Goal: Task Accomplishment & Management: Use online tool/utility

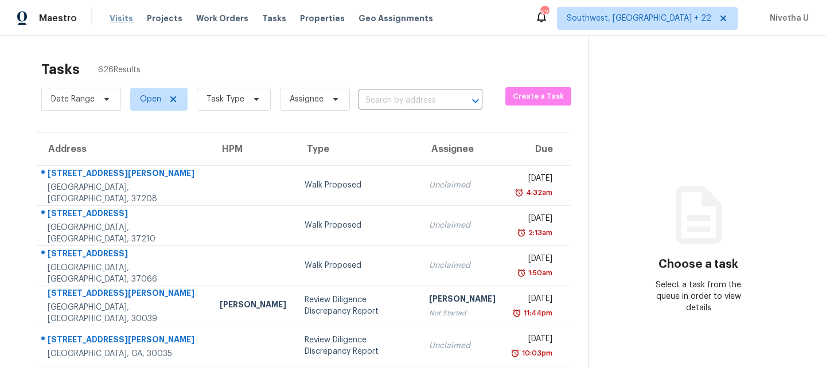
click at [115, 16] on span "Visits" at bounding box center [122, 18] width 24 height 11
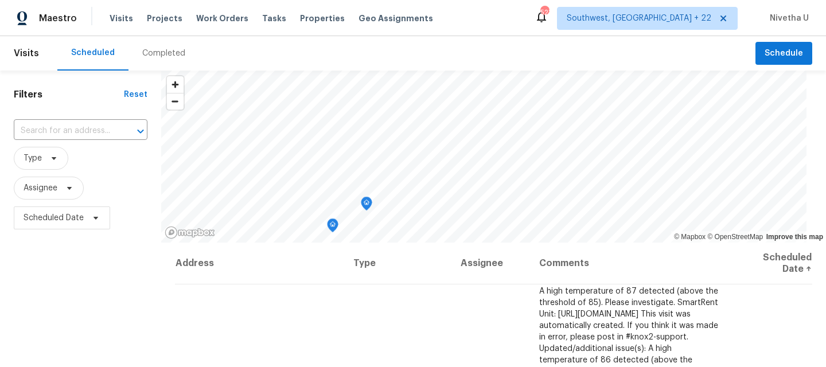
click at [155, 54] on div "Completed" at bounding box center [163, 53] width 43 height 11
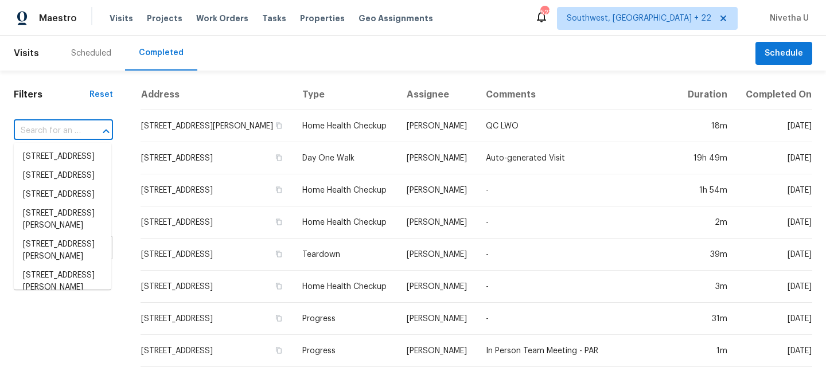
click at [69, 136] on input "text" at bounding box center [47, 131] width 67 height 18
paste input "[STREET_ADDRESS]"
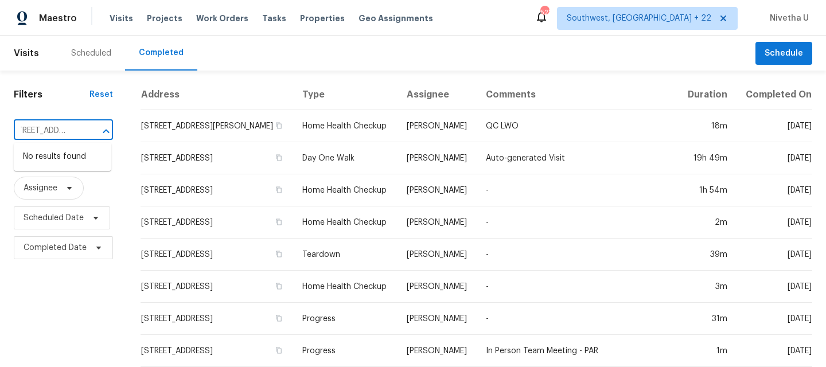
type input "[STREET_ADDRESS]"
click at [681, 18] on span "Southwest, [GEOGRAPHIC_DATA] + 22" at bounding box center [638, 18] width 144 height 11
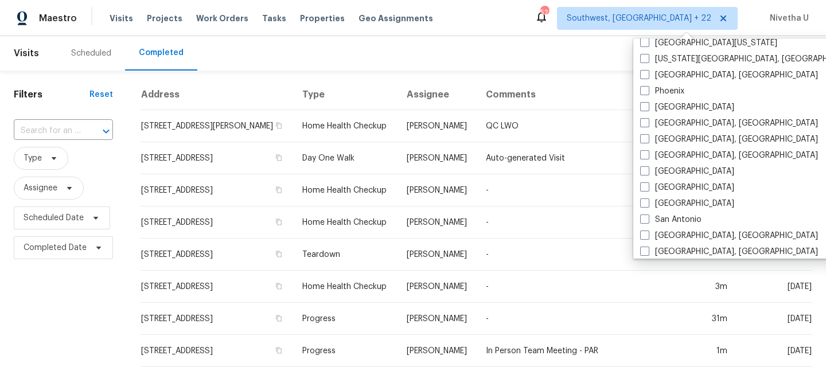
scroll to position [768, 0]
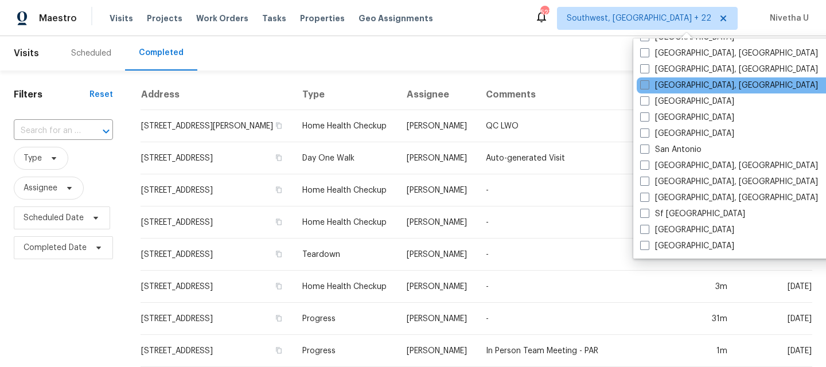
click at [670, 85] on label "[GEOGRAPHIC_DATA], [GEOGRAPHIC_DATA]" at bounding box center [729, 85] width 178 height 11
click at [647, 85] on input "Richmond, VA" at bounding box center [643, 83] width 7 height 7
checkbox input "true"
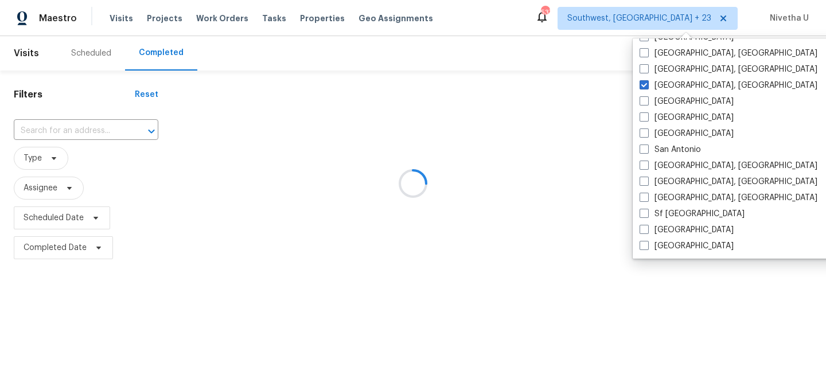
click at [54, 135] on div at bounding box center [413, 183] width 826 height 367
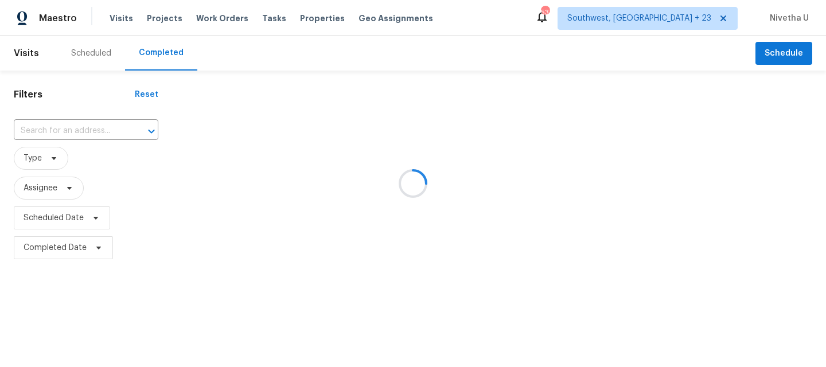
click at [91, 131] on div at bounding box center [413, 183] width 826 height 367
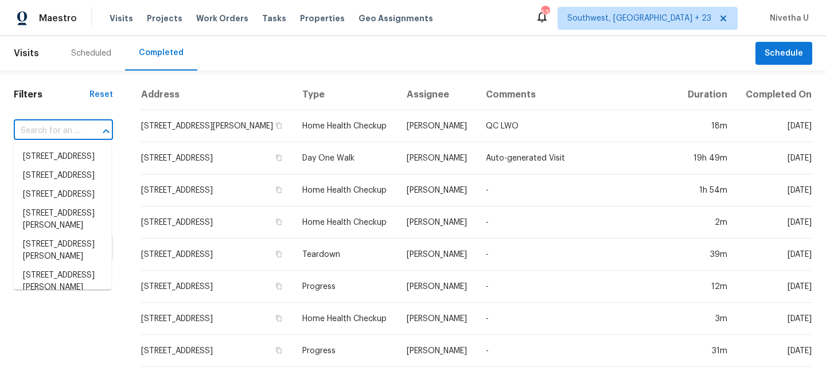
click at [44, 132] on input "text" at bounding box center [47, 131] width 67 height 18
paste input "4316 Chamberlayne Ave Richmond, VA 23227"
type input "4316 Chamberlayne Ave Richmond, VA 23227"
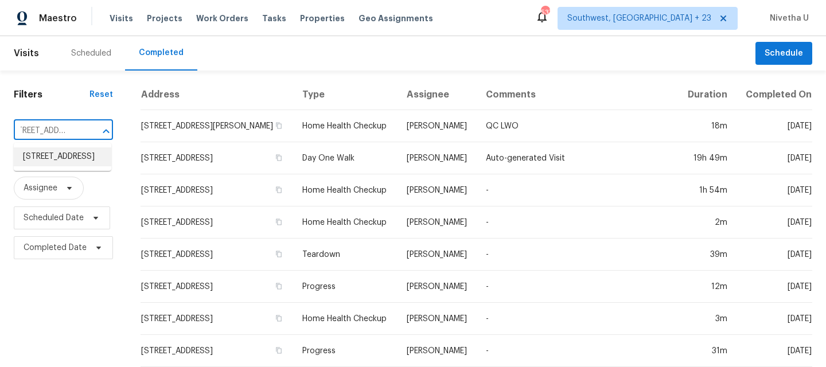
click at [66, 164] on li "4316 Chamberlayne Ave, Richmond, VA 23227" at bounding box center [62, 156] width 97 height 19
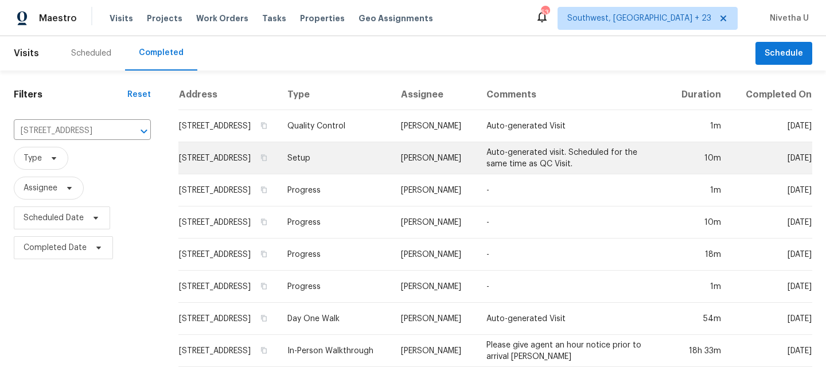
scroll to position [29, 0]
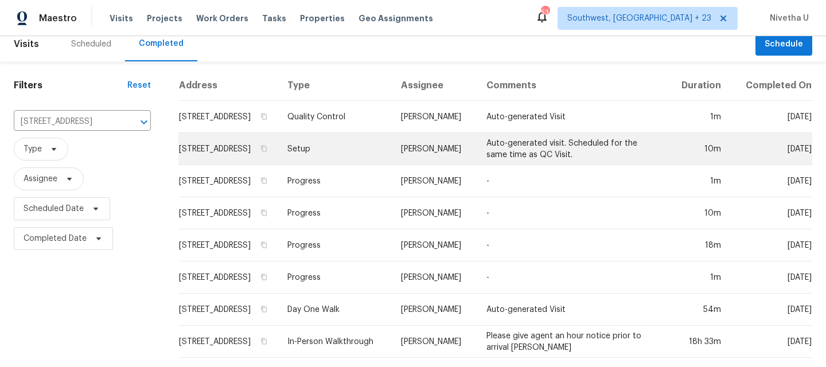
click at [346, 138] on td "Setup" at bounding box center [335, 149] width 114 height 32
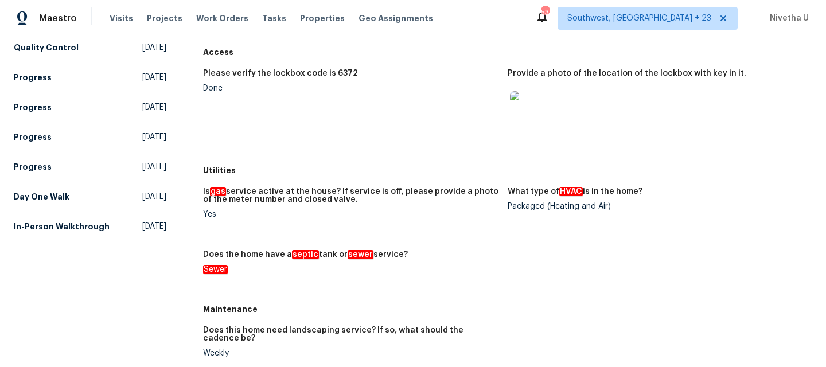
scroll to position [65, 0]
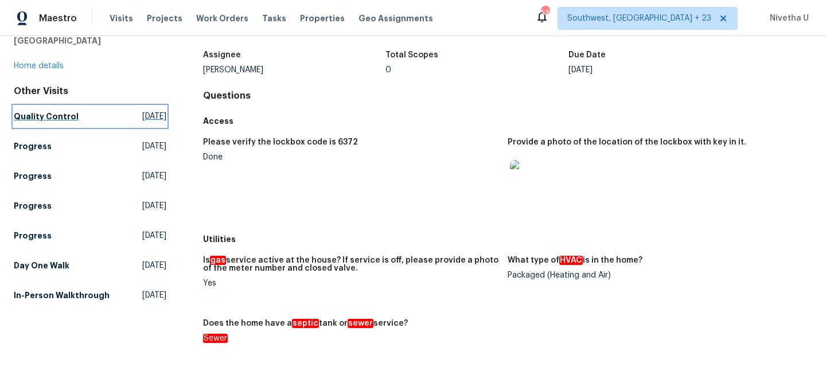
click at [67, 115] on h5 "Quality Control" at bounding box center [46, 116] width 65 height 11
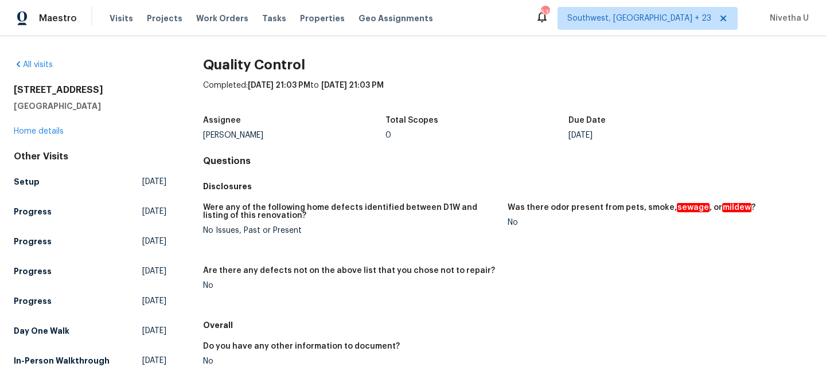
scroll to position [75, 0]
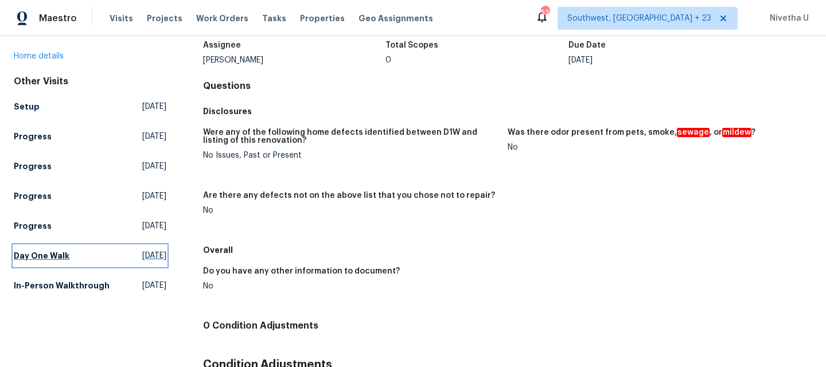
click at [81, 255] on link "Day One Walk Fri, Aug 15 2025" at bounding box center [90, 255] width 153 height 21
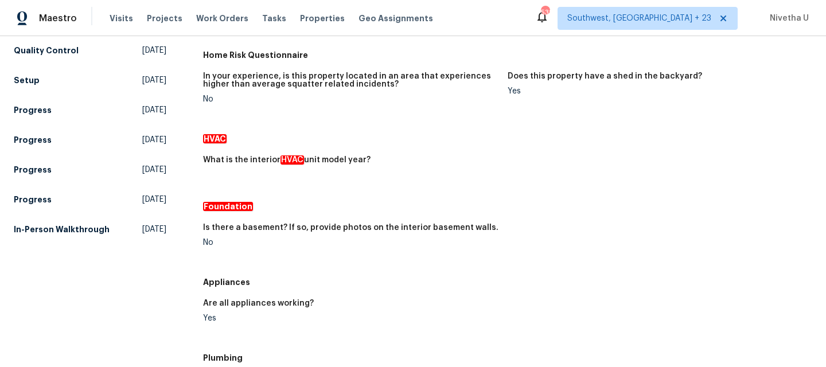
scroll to position [139, 0]
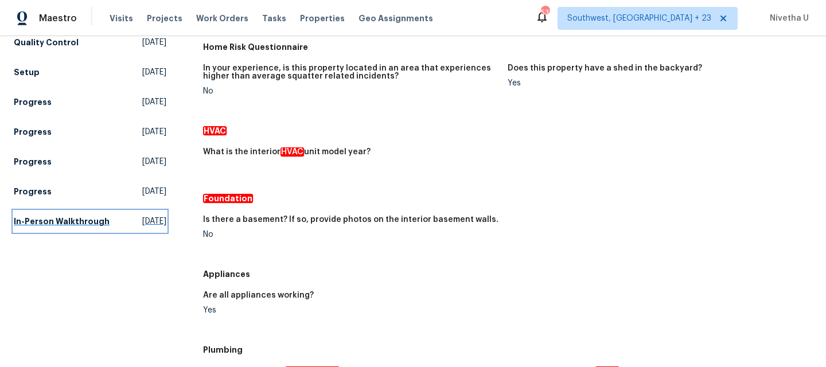
click at [94, 223] on h5 "In-Person Walkthrough" at bounding box center [62, 221] width 96 height 11
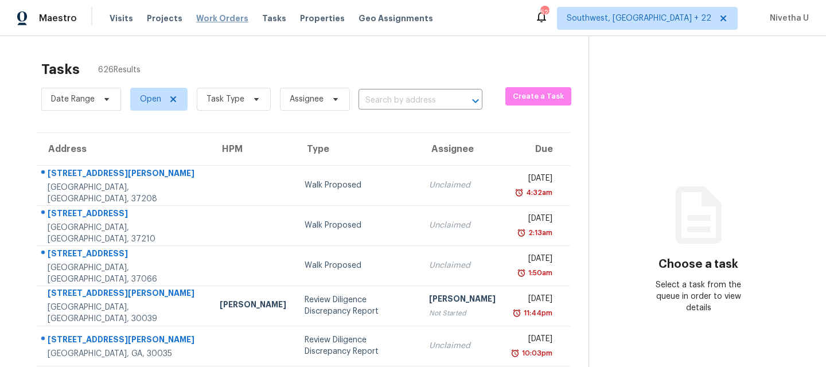
click at [213, 14] on span "Work Orders" at bounding box center [222, 18] width 52 height 11
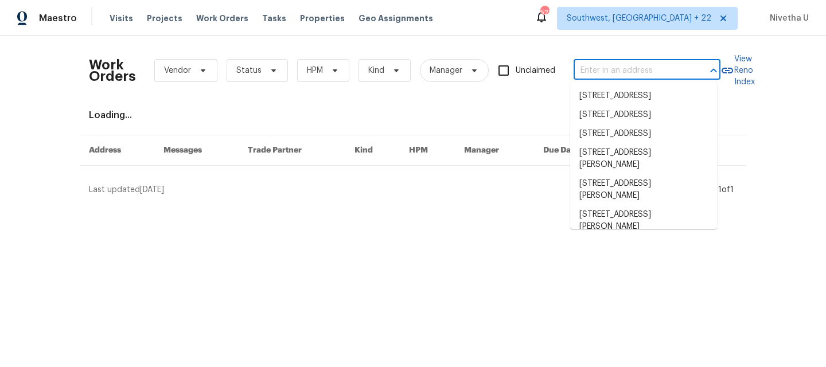
click at [682, 76] on input "text" at bounding box center [630, 71] width 115 height 18
paste input "[STREET_ADDRESS]"
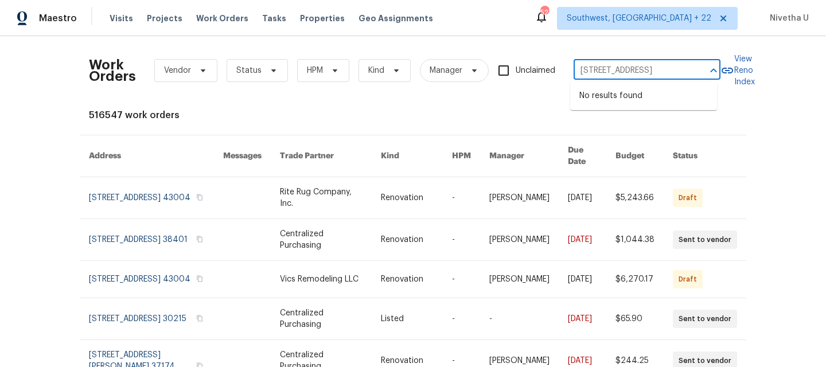
type input "4316 Chamberlayne Ave Richmond, VA 23227"
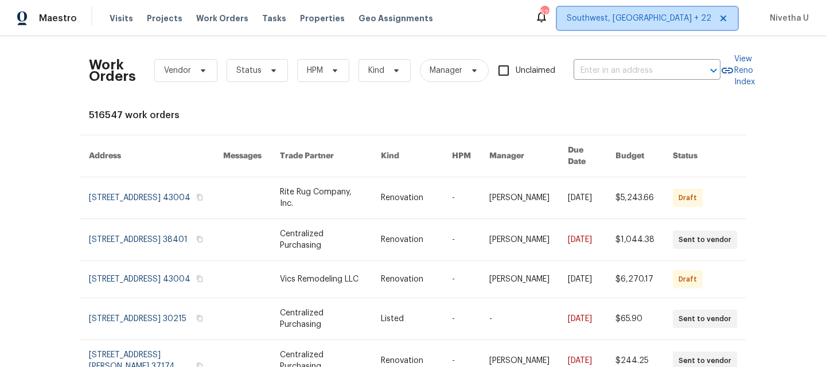
scroll to position [0, 0]
click at [666, 25] on span "Southwest, FL + 22" at bounding box center [647, 18] width 181 height 23
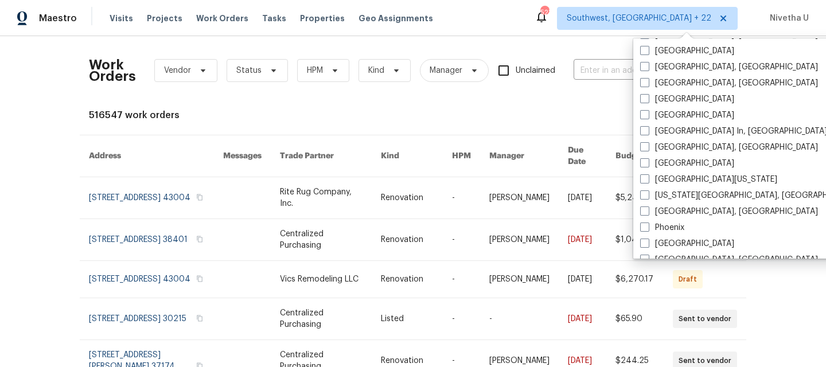
scroll to position [768, 0]
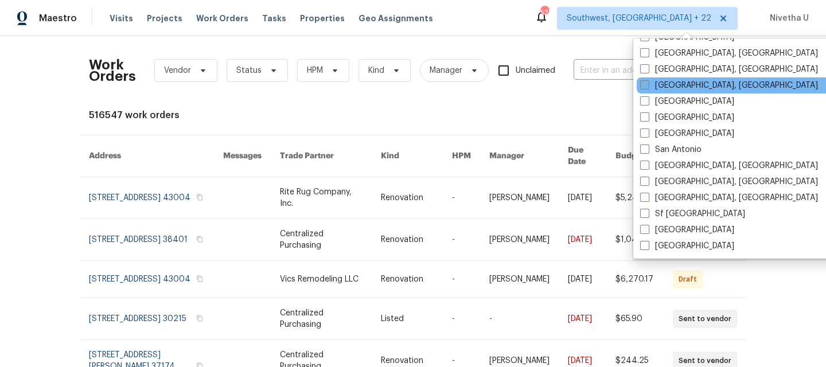
click at [681, 87] on label "Richmond, VA" at bounding box center [729, 85] width 178 height 11
click at [647, 87] on input "Richmond, VA" at bounding box center [643, 83] width 7 height 7
checkbox input "true"
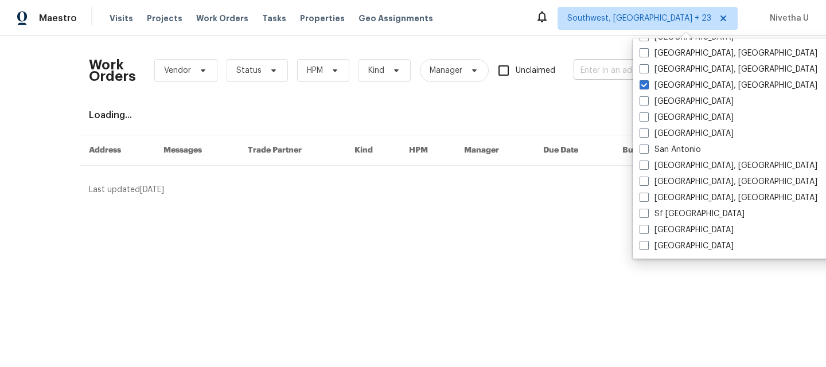
click at [590, 77] on input "text" at bounding box center [630, 71] width 115 height 18
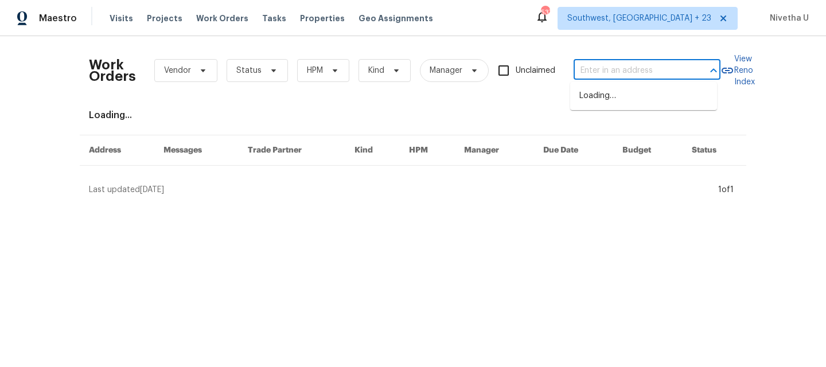
paste input "4316 Chamberlayne Ave Richmond, VA 23227"
type input "4316 Chamberlayne Ave Richmond, VA 23227"
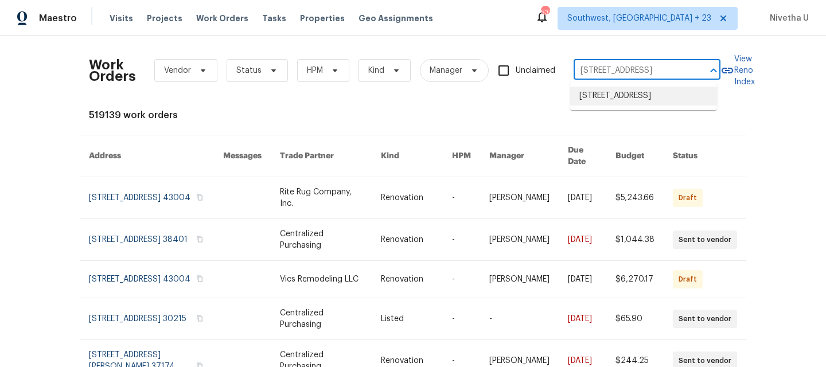
click at [641, 97] on li "4316 Chamberlayne Ave, Richmond, VA 23227" at bounding box center [643, 96] width 147 height 19
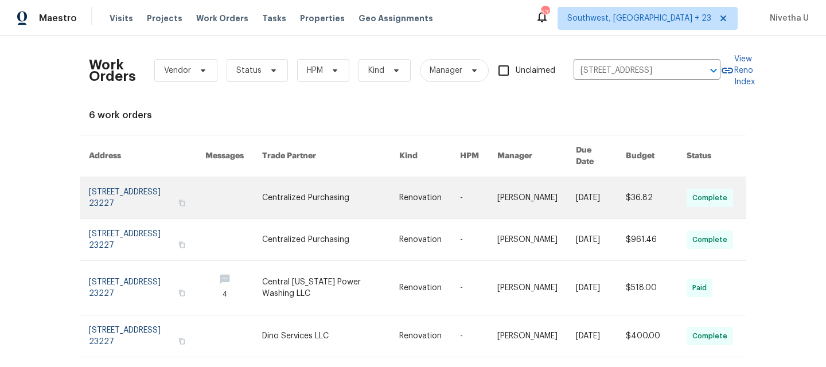
click at [91, 190] on link at bounding box center [147, 197] width 116 height 41
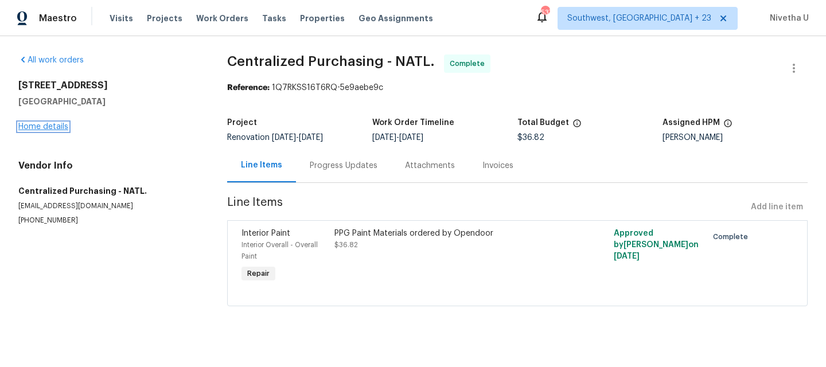
click at [43, 130] on link "Home details" at bounding box center [43, 127] width 50 height 8
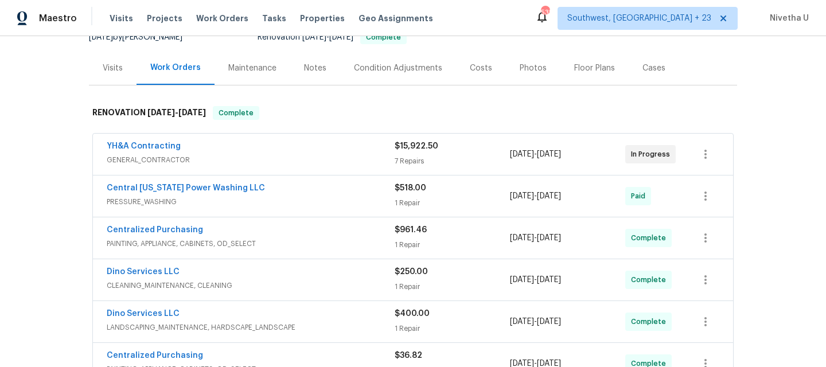
scroll to position [328, 0]
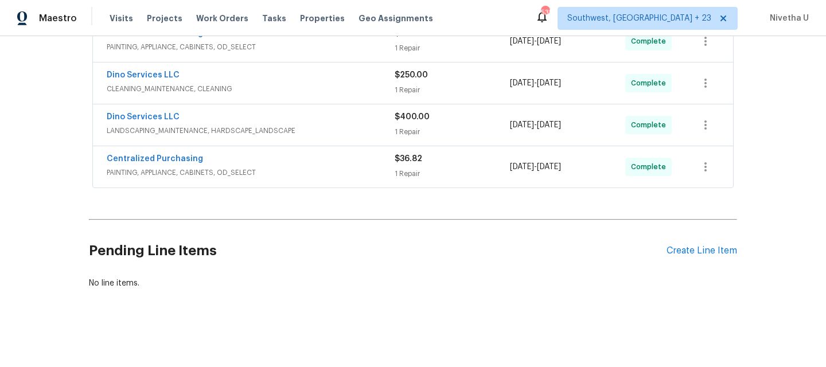
click at [321, 167] on span "PAINTING, APPLIANCE, CABINETS, OD_SELECT" at bounding box center [251, 172] width 288 height 11
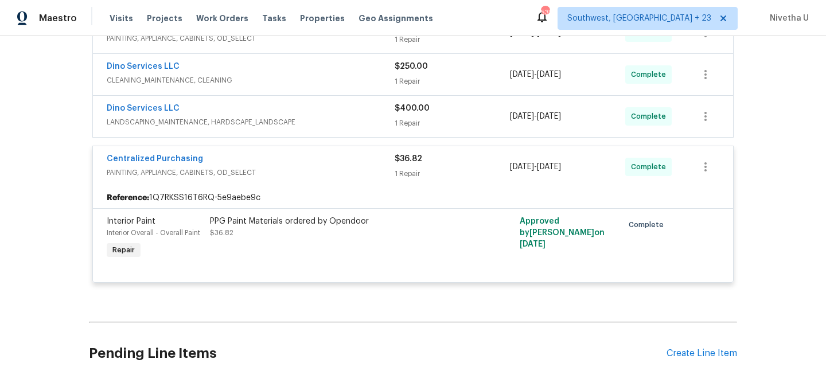
click at [321, 165] on div "Centralized Purchasing" at bounding box center [251, 160] width 288 height 14
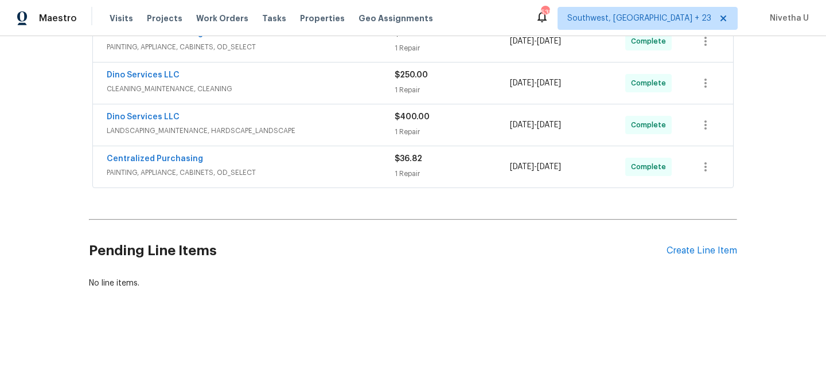
click at [323, 114] on div "Dino Services LLC" at bounding box center [251, 118] width 288 height 14
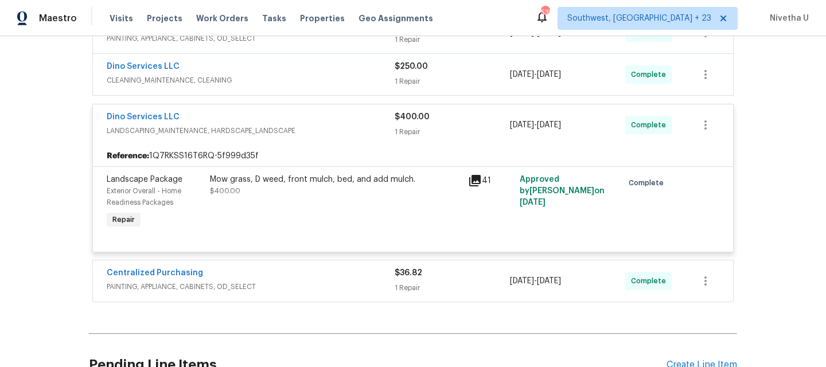
click at [329, 138] on div "Dino Services LLC LANDSCAPING_MAINTENANCE, HARDSCAPE_LANDSCAPE" at bounding box center [251, 125] width 288 height 28
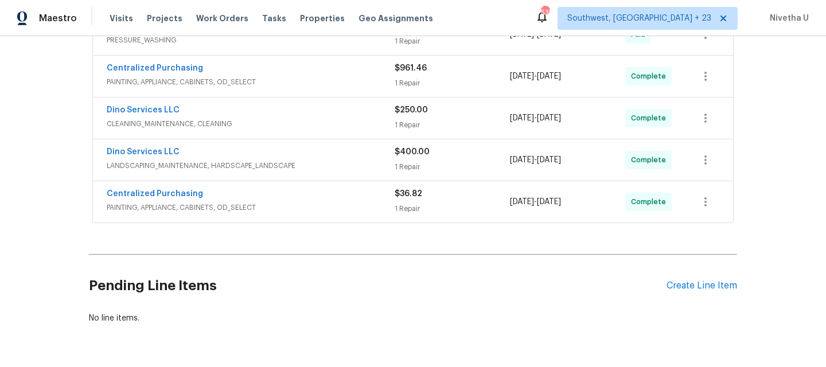
scroll to position [280, 0]
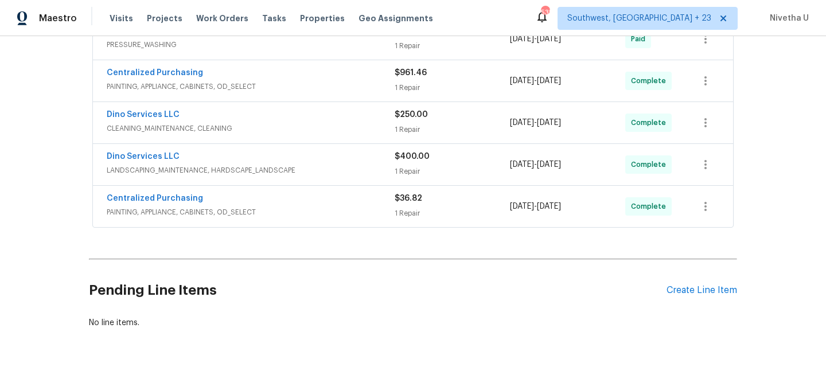
click at [326, 128] on span "CLEANING_MAINTENANCE, CLEANING" at bounding box center [251, 128] width 288 height 11
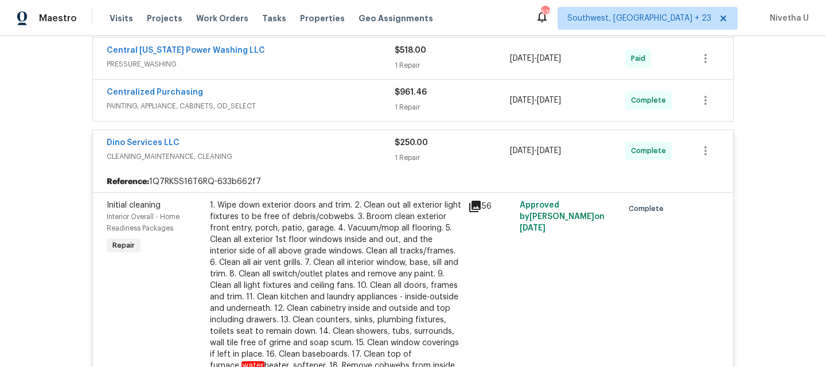
scroll to position [257, 0]
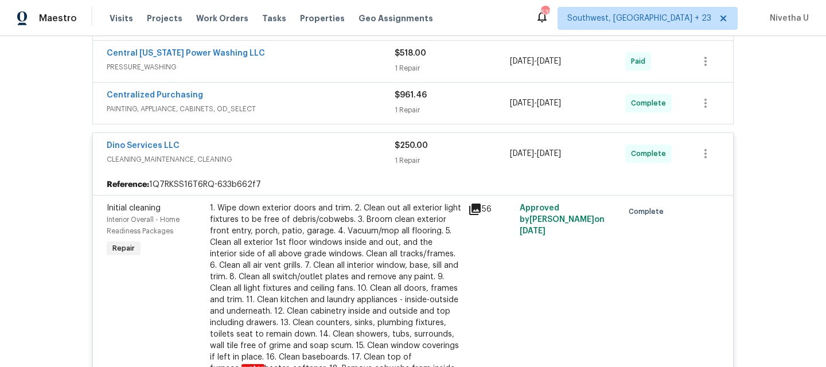
click at [327, 151] on div "Dino Services LLC" at bounding box center [251, 147] width 288 height 14
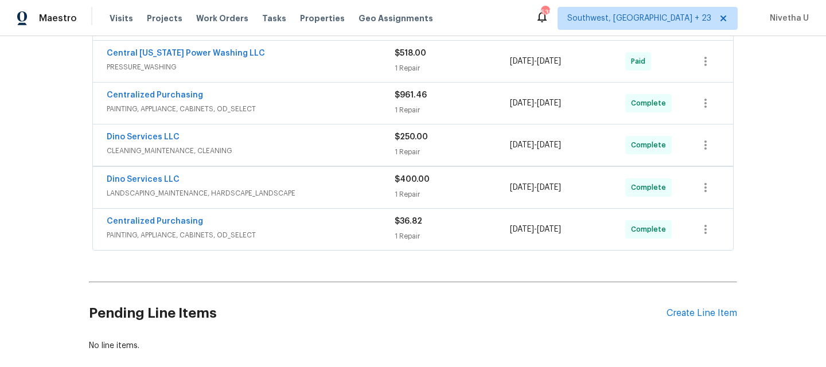
click at [319, 104] on span "PAINTING, APPLIANCE, CABINETS, OD_SELECT" at bounding box center [251, 108] width 288 height 11
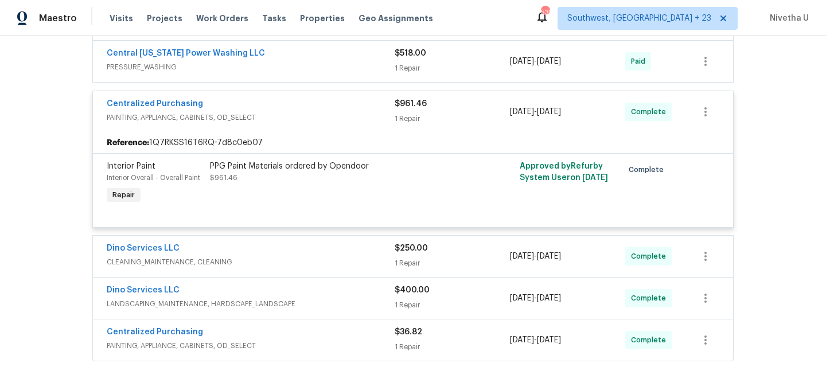
click at [319, 118] on span "PAINTING, APPLIANCE, CABINETS, OD_SELECT" at bounding box center [251, 117] width 288 height 11
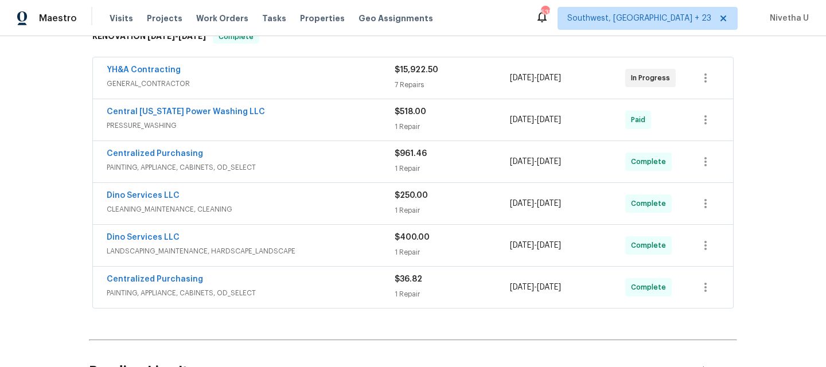
scroll to position [183, 0]
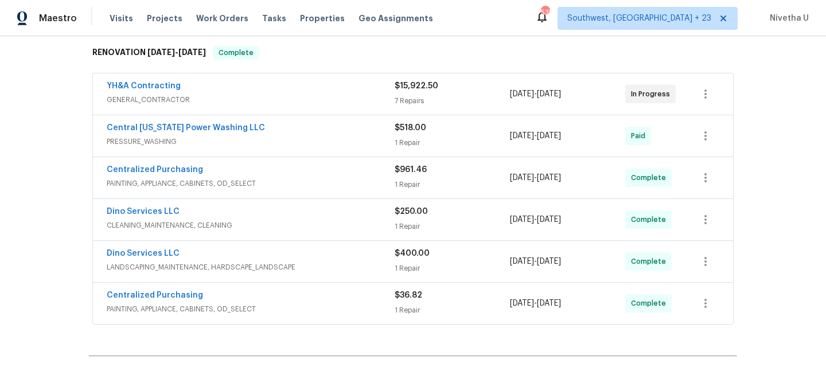
click at [313, 141] on span "PRESSURE_WASHING" at bounding box center [251, 141] width 288 height 11
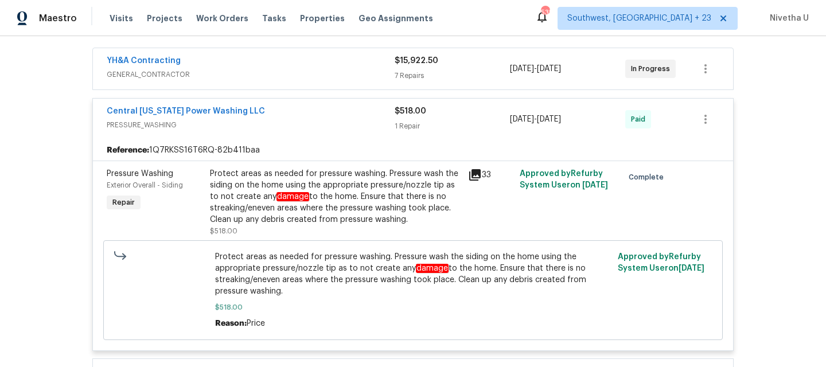
scroll to position [189, 0]
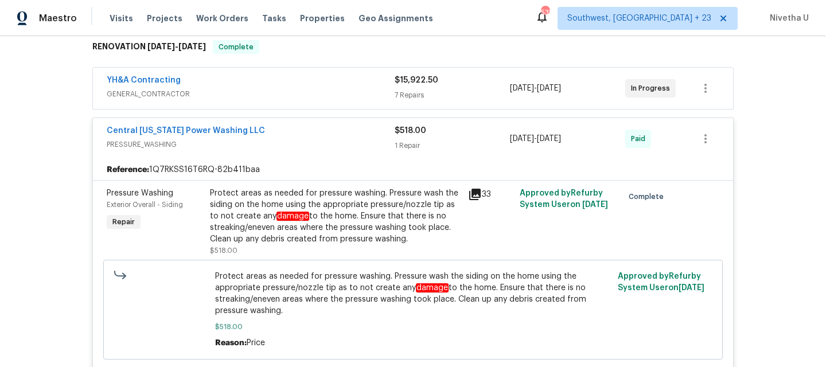
click at [311, 130] on div "Central Virginia Power Washing LLC" at bounding box center [251, 132] width 288 height 14
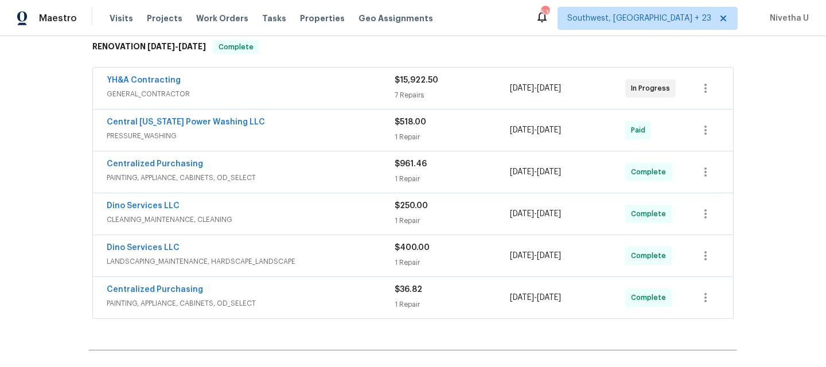
click at [306, 94] on span "GENERAL_CONTRACTOR" at bounding box center [251, 93] width 288 height 11
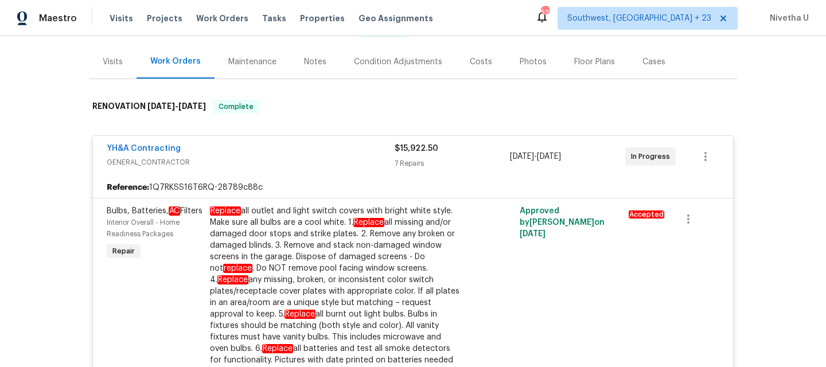
scroll to position [85, 0]
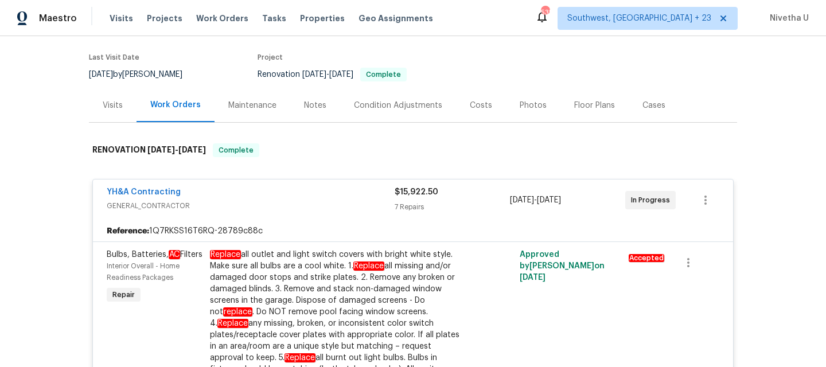
click at [310, 217] on div "YH&A Contracting GENERAL_CONTRACTOR $15,922.50 7 Repairs 8/22/2025 - 9/10/2025 …" at bounding box center [413, 199] width 640 height 41
click at [307, 199] on div "YH&A Contracting" at bounding box center [251, 193] width 288 height 14
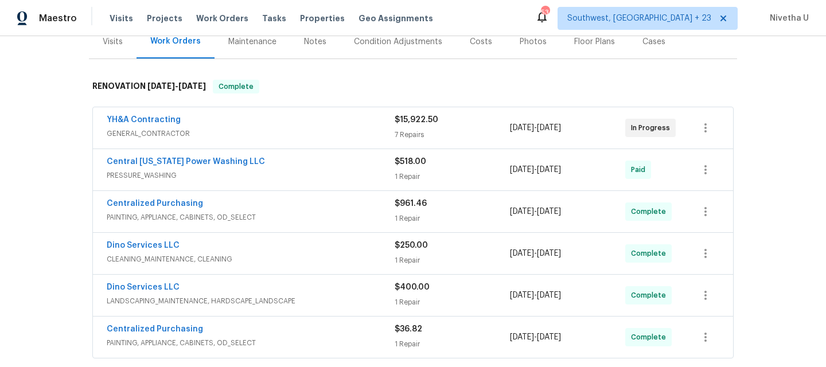
scroll to position [130, 0]
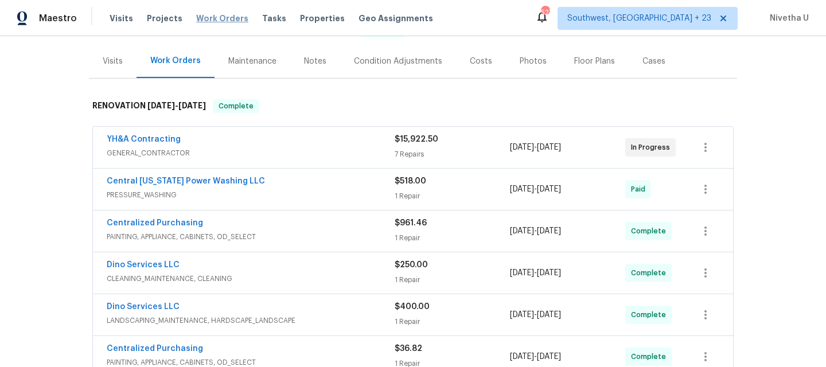
click at [210, 23] on span "Work Orders" at bounding box center [222, 18] width 52 height 11
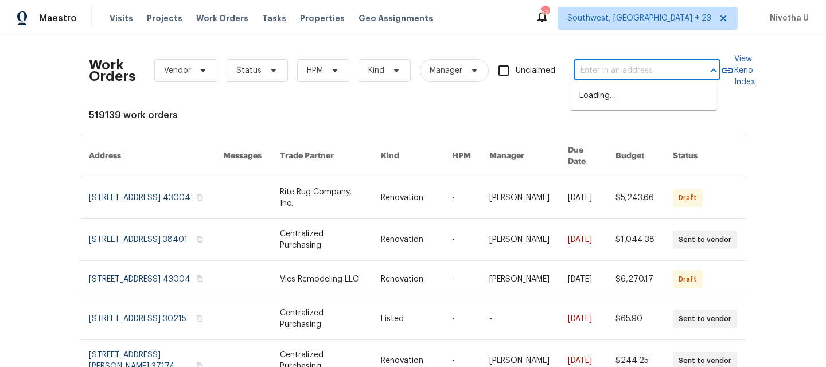
click at [622, 78] on input "text" at bounding box center [630, 71] width 115 height 18
paste input "12342 Haines Ave NE Albuquerque, NM 87112"
type input "12342 Haines Ave NE Albuquerque, NM 87112"
click at [700, 17] on span "Southwest, FL + 23" at bounding box center [639, 18] width 144 height 11
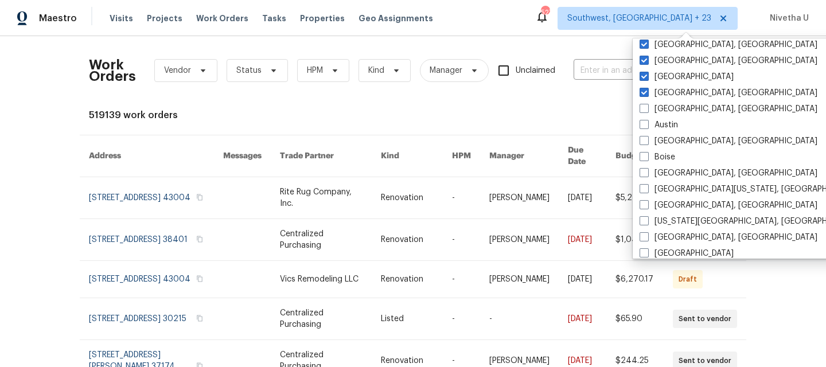
scroll to position [326, 0]
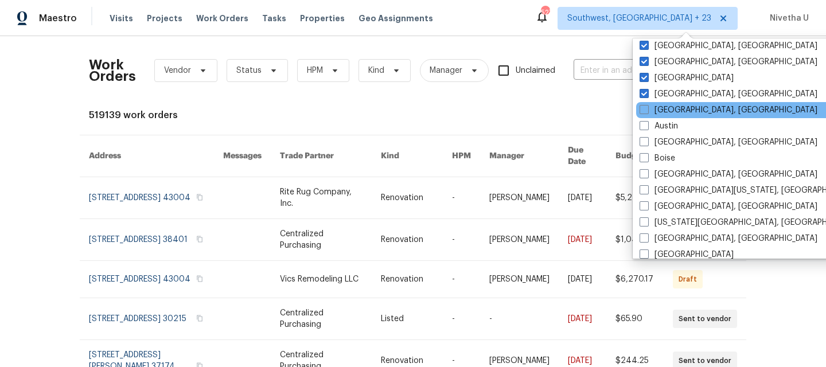
click at [660, 116] on div "Albuquerque, NM" at bounding box center [751, 110] width 231 height 16
click at [651, 111] on label "Albuquerque, NM" at bounding box center [728, 109] width 178 height 11
click at [647, 111] on input "Albuquerque, NM" at bounding box center [642, 107] width 7 height 7
checkbox input "true"
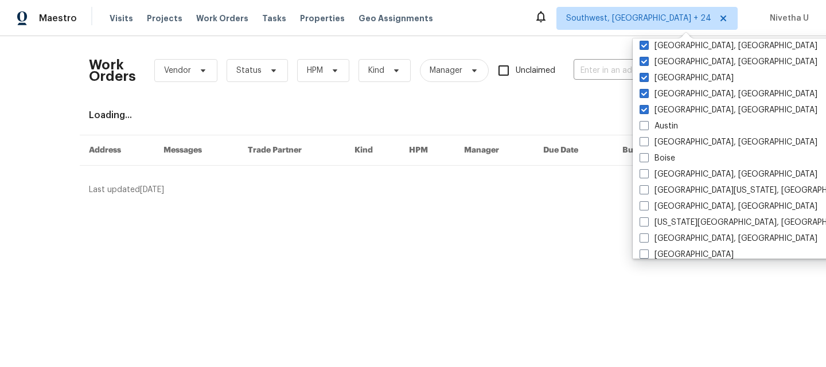
click at [576, 86] on div "Work Orders Vendor Status HPM Kind Manager Unclaimed ​" at bounding box center [404, 70] width 631 height 50
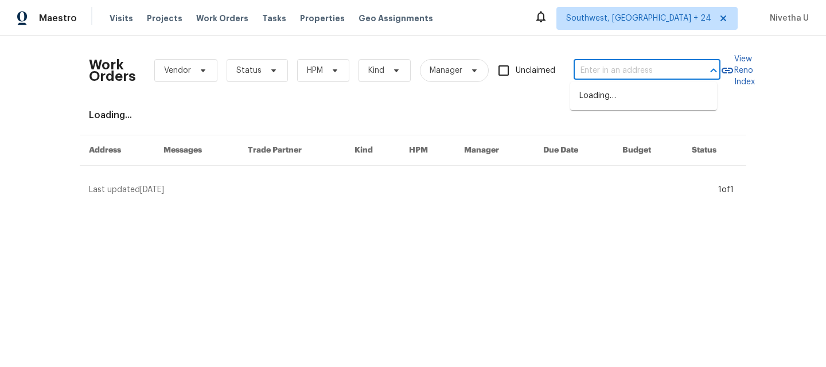
click at [576, 73] on input "text" at bounding box center [630, 71] width 115 height 18
paste input "12342 Haines Ave NE Albuquerque, NM 87112"
type input "12342 Haines Ave NE Albuquerque, NM 87112"
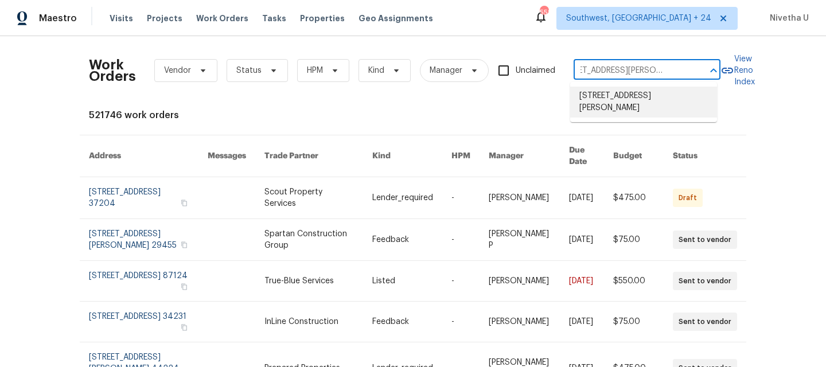
click at [605, 106] on li "12342 Haines Ave NE, Albuquerque, NM 87112" at bounding box center [643, 102] width 147 height 31
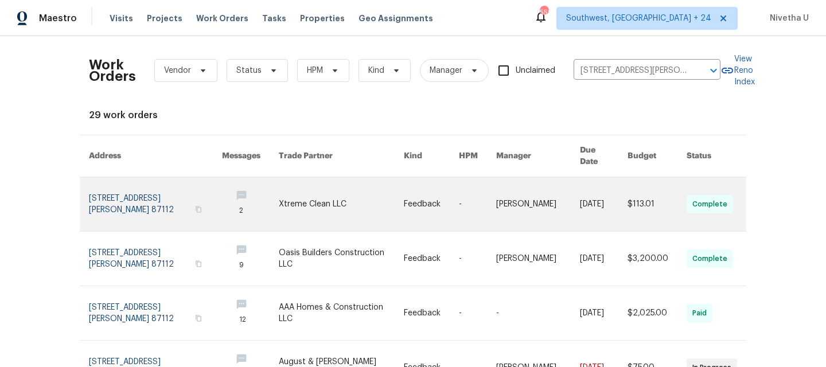
click at [101, 193] on link at bounding box center [155, 204] width 133 height 54
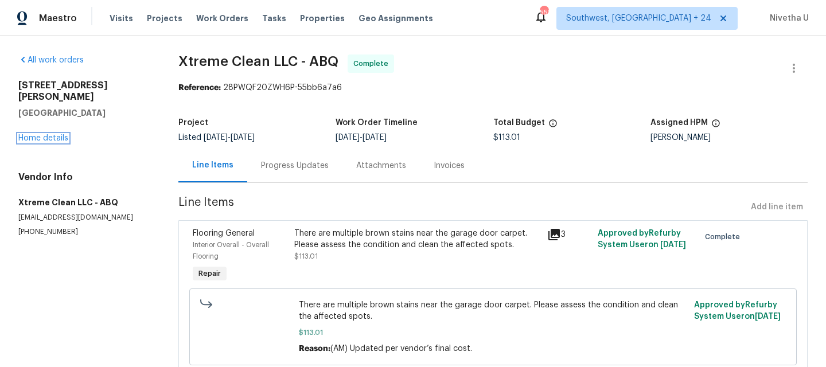
click at [42, 134] on link "Home details" at bounding box center [43, 138] width 50 height 8
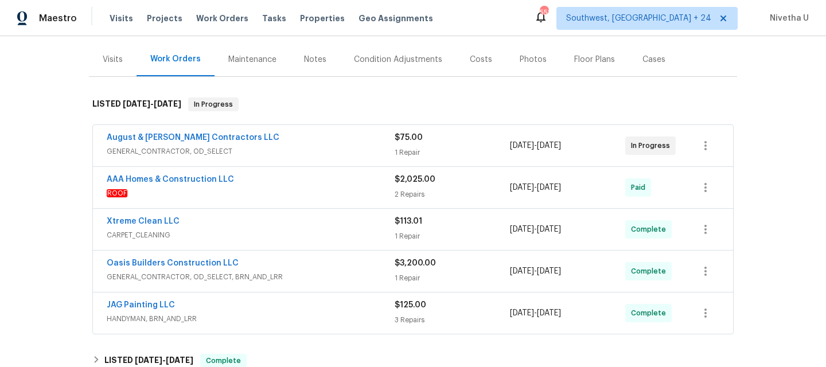
scroll to position [110, 0]
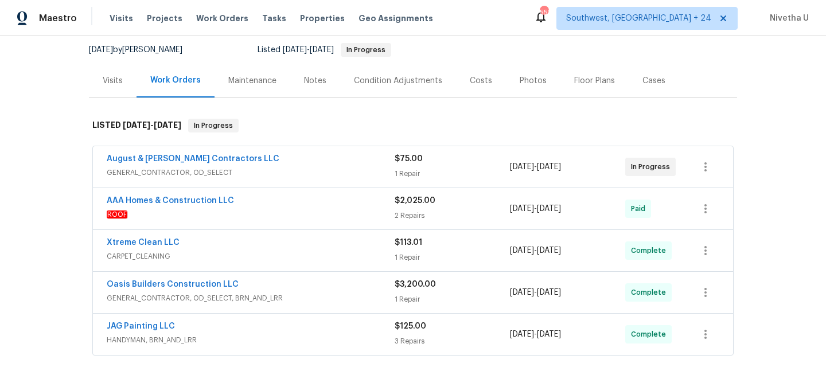
click at [291, 337] on span "HANDYMAN, BRN_AND_LRR" at bounding box center [251, 339] width 288 height 11
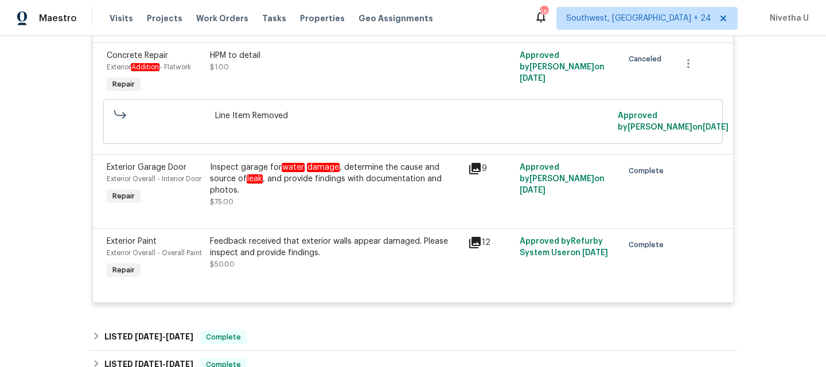
scroll to position [451, 0]
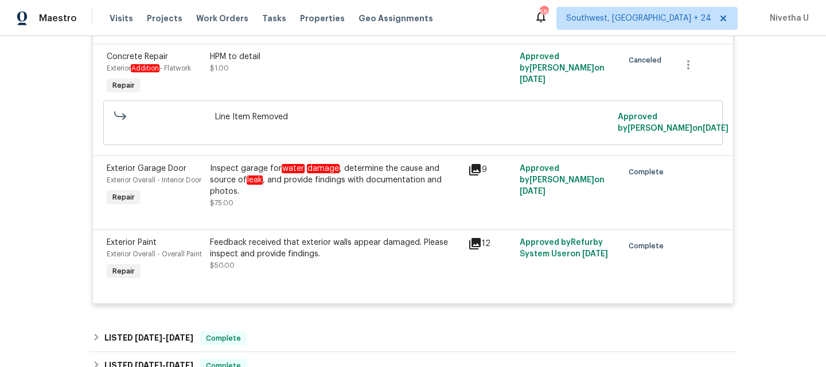
click at [64, 269] on div "Back to all projects 12342 Haines Ave NE, Albuquerque, NM 87112 2 Beds | 2 Bath…" at bounding box center [413, 201] width 826 height 331
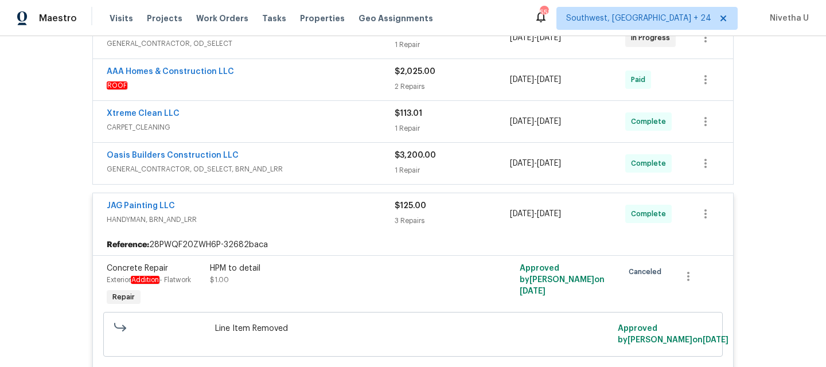
scroll to position [128, 0]
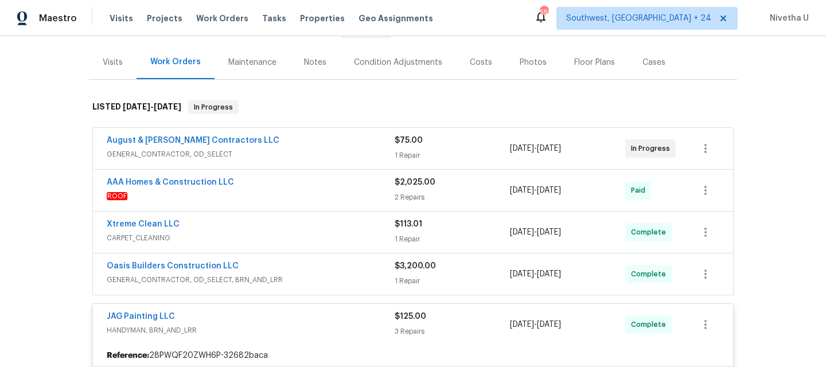
click at [285, 162] on div "August & Suttles Contractors LLC GENERAL_CONTRACTOR, OD_SELECT $75.00 1 Repair …" at bounding box center [413, 148] width 640 height 41
click at [284, 157] on span "GENERAL_CONTRACTOR, OD_SELECT" at bounding box center [251, 153] width 288 height 11
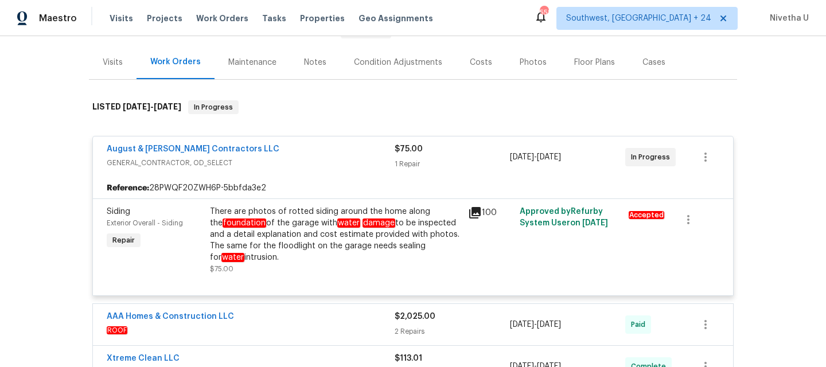
click at [290, 158] on span "GENERAL_CONTRACTOR, OD_SELECT" at bounding box center [251, 162] width 288 height 11
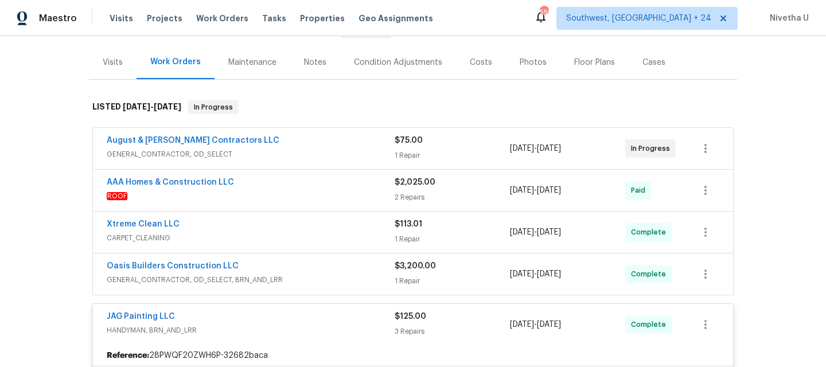
click at [292, 182] on div "AAA Homes & Construction LLC" at bounding box center [251, 184] width 288 height 14
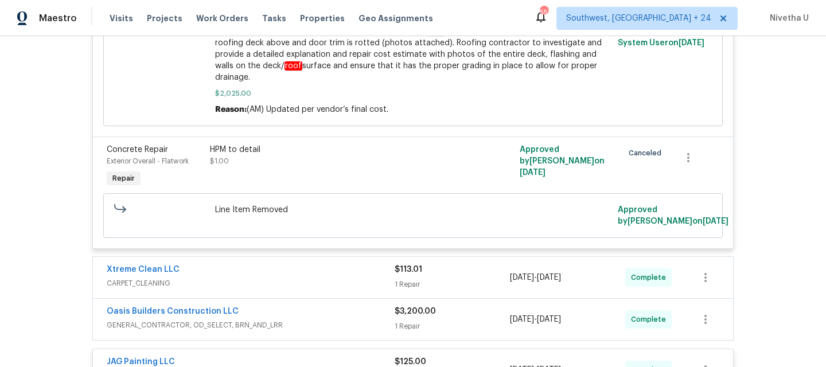
scroll to position [726, 0]
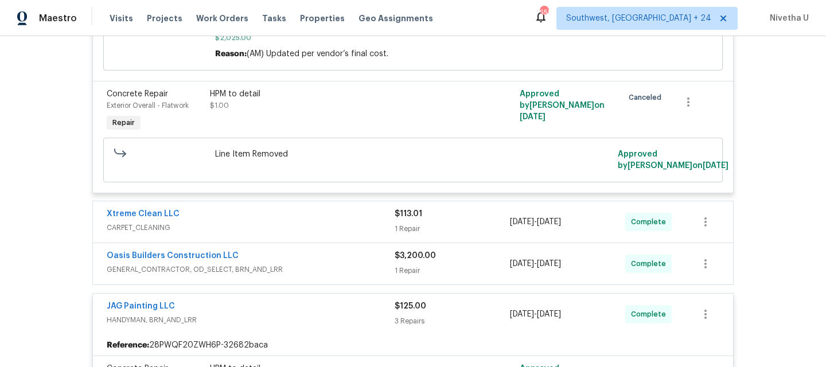
click at [294, 222] on span "CARPET_CLEANING" at bounding box center [251, 227] width 288 height 11
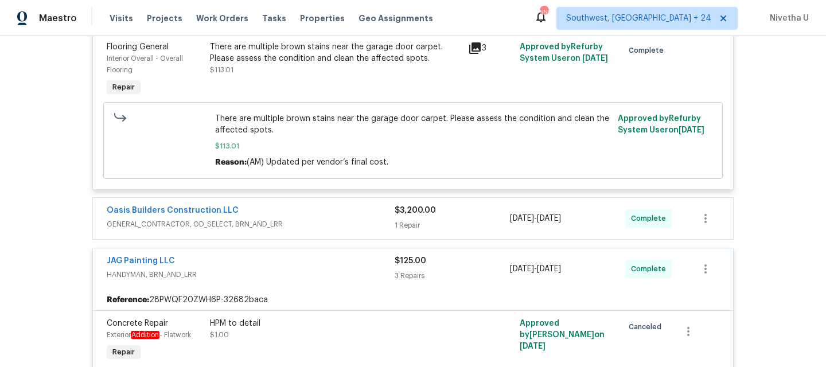
scroll to position [957, 0]
click at [309, 218] on span "GENERAL_CONTRACTOR, OD_SELECT, BRN_AND_LRR" at bounding box center [251, 223] width 288 height 11
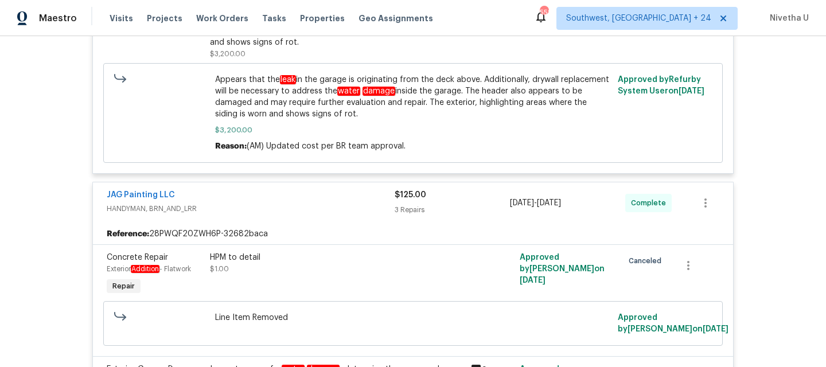
scroll to position [1238, 0]
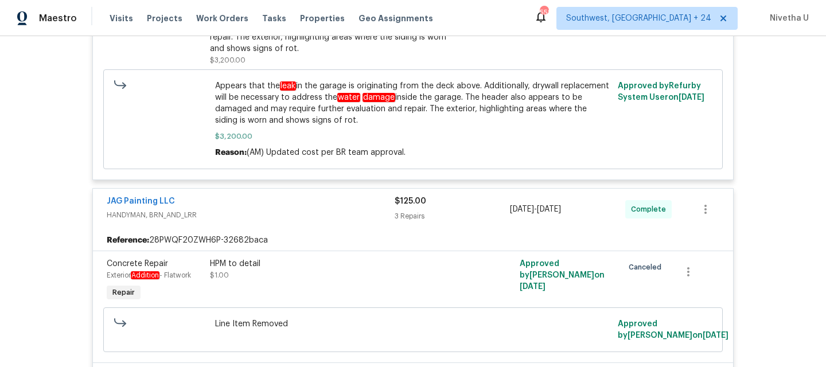
click at [347, 209] on span "HANDYMAN, BRN_AND_LRR" at bounding box center [251, 214] width 288 height 11
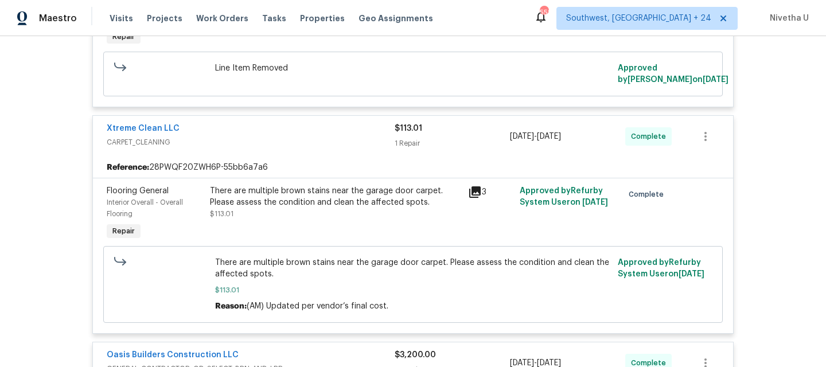
scroll to position [775, 0]
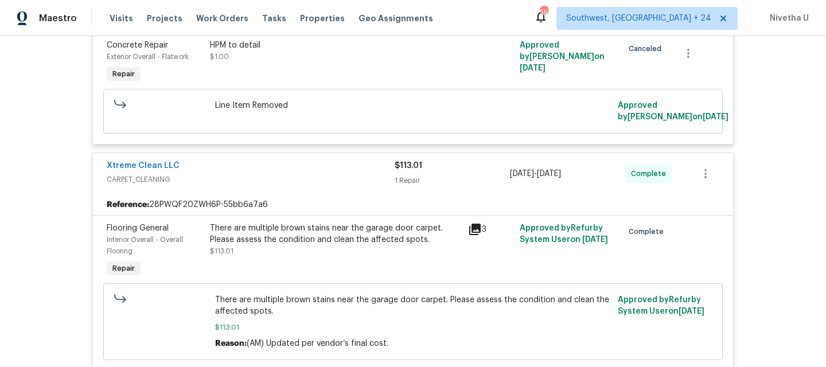
click at [351, 174] on span "CARPET_CLEANING" at bounding box center [251, 179] width 288 height 11
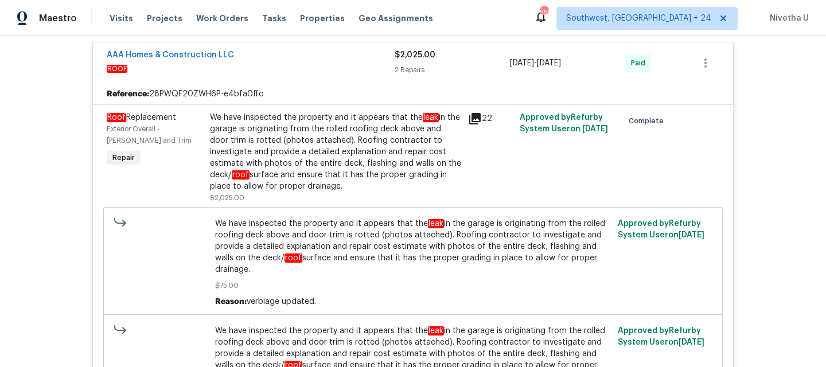
scroll to position [262, 0]
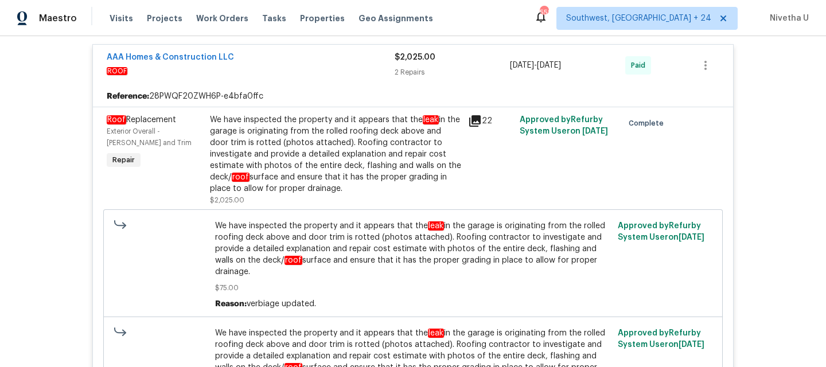
click at [357, 73] on span "ROOF" at bounding box center [251, 70] width 288 height 11
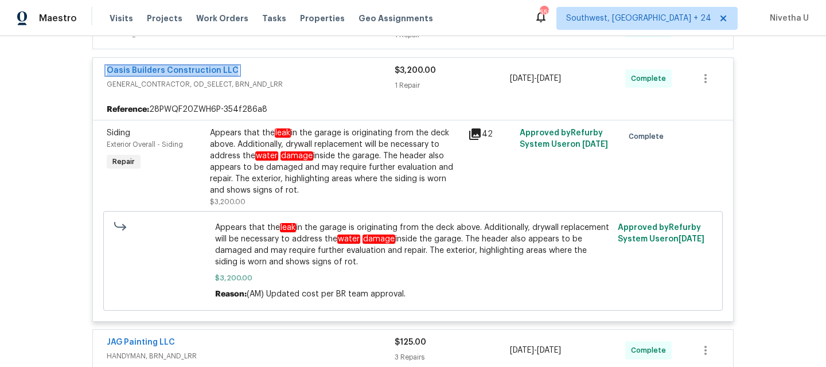
scroll to position [502, 0]
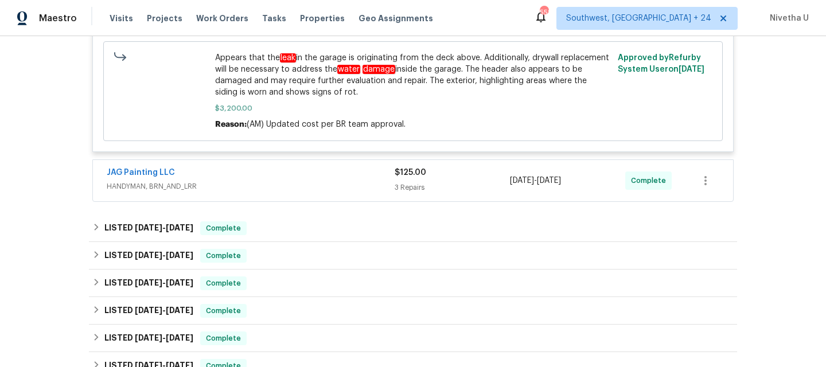
click at [284, 178] on div "JAG Painting LLC" at bounding box center [251, 174] width 288 height 14
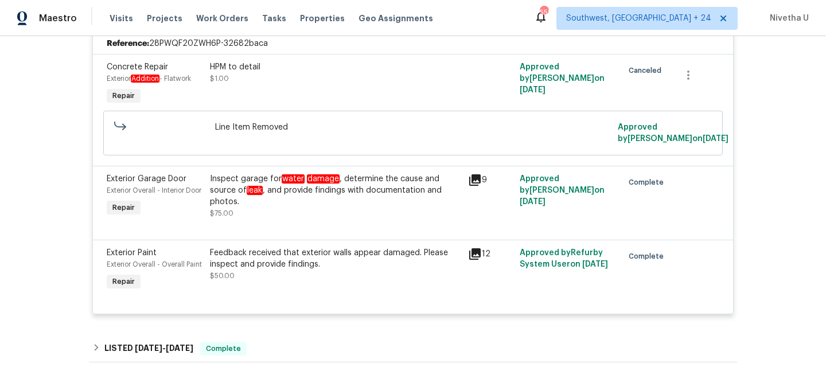
scroll to position [670, 0]
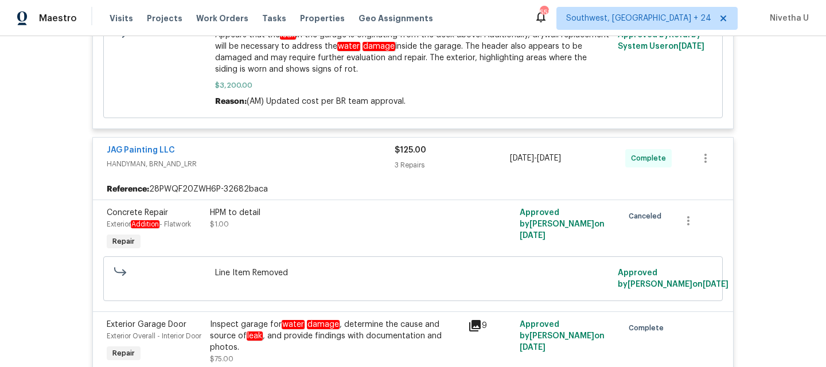
click at [277, 147] on div "JAG Painting LLC" at bounding box center [251, 151] width 288 height 14
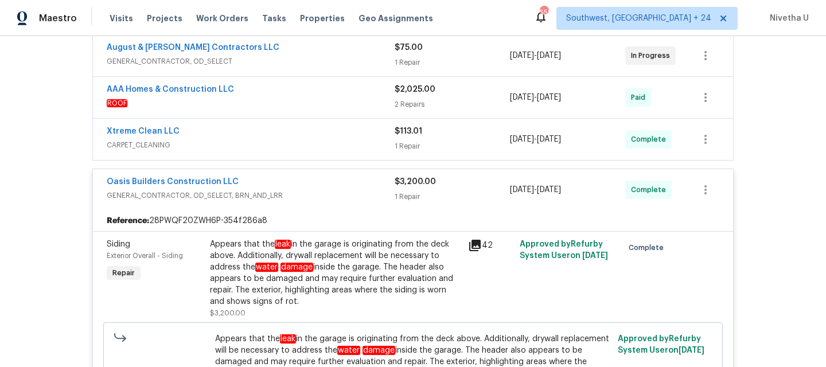
scroll to position [214, 0]
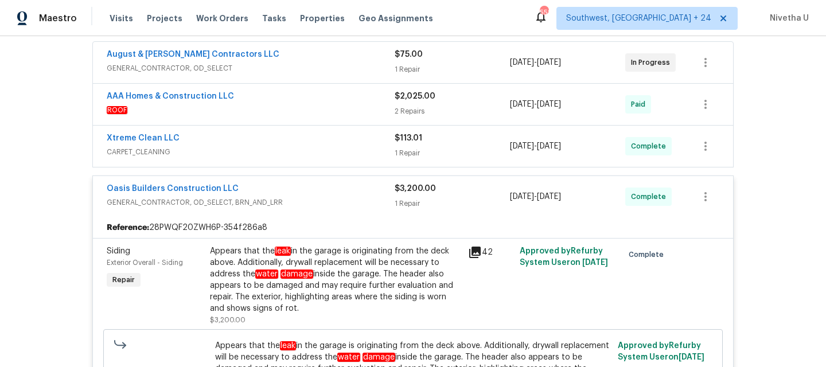
click at [276, 154] on span "CARPET_CLEANING" at bounding box center [251, 151] width 288 height 11
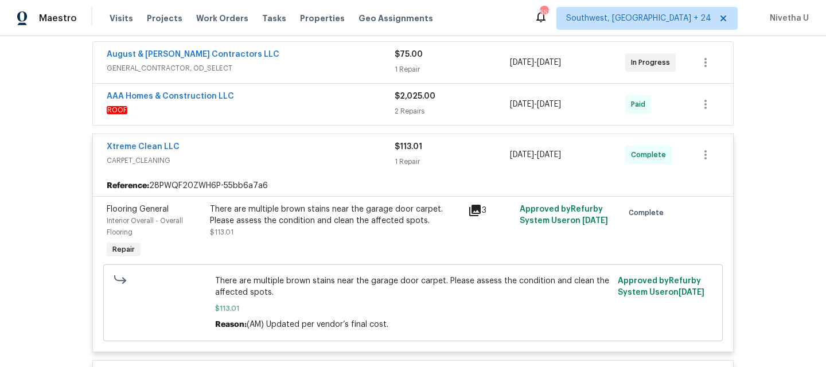
click at [276, 154] on div "Xtreme Clean LLC" at bounding box center [251, 148] width 288 height 14
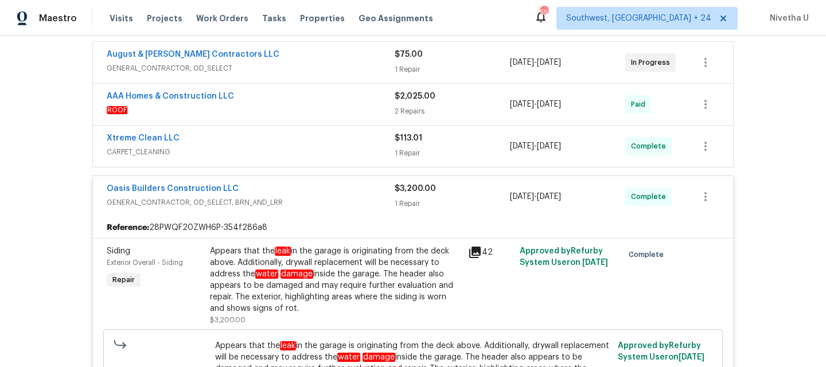
click at [276, 154] on span "CARPET_CLEANING" at bounding box center [251, 151] width 288 height 11
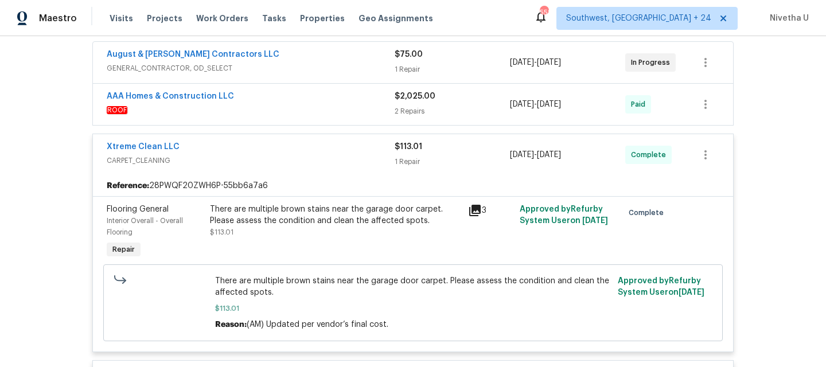
click at [315, 162] on span "CARPET_CLEANING" at bounding box center [251, 160] width 288 height 11
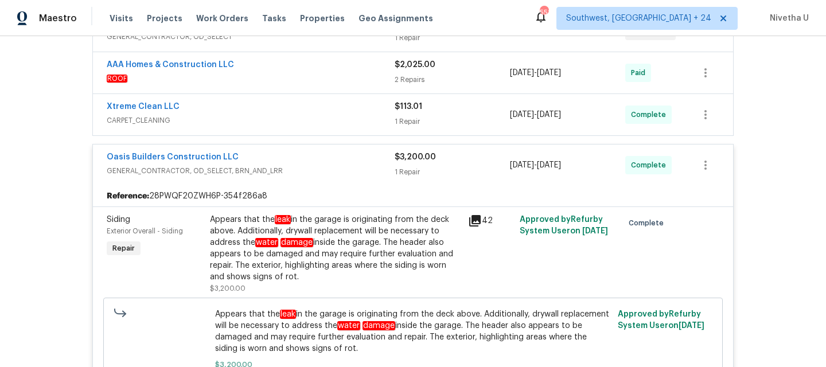
scroll to position [321, 0]
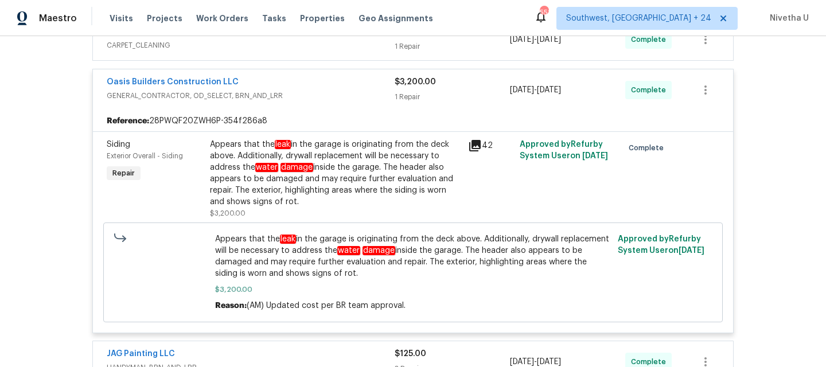
click at [306, 102] on div "Oasis Builders Construction LLC GENERAL_CONTRACTOR, OD_SELECT, BRN_AND_LRR" at bounding box center [251, 90] width 288 height 28
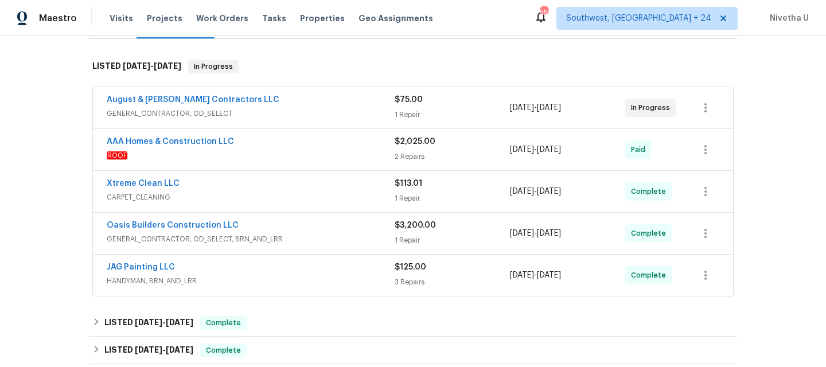
scroll to position [166, 0]
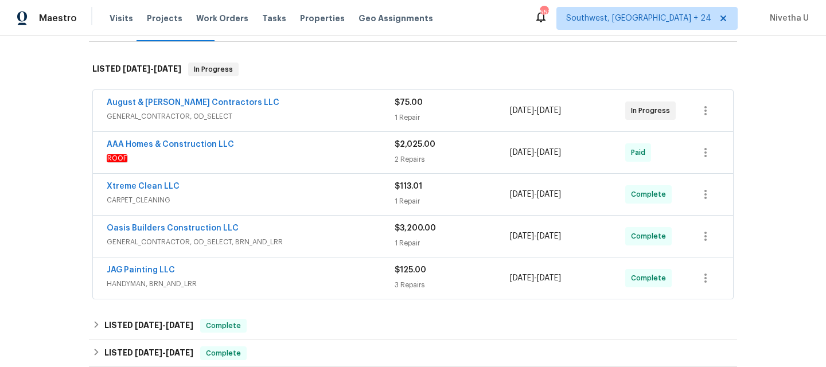
click at [293, 115] on span "GENERAL_CONTRACTOR, OD_SELECT" at bounding box center [251, 116] width 288 height 11
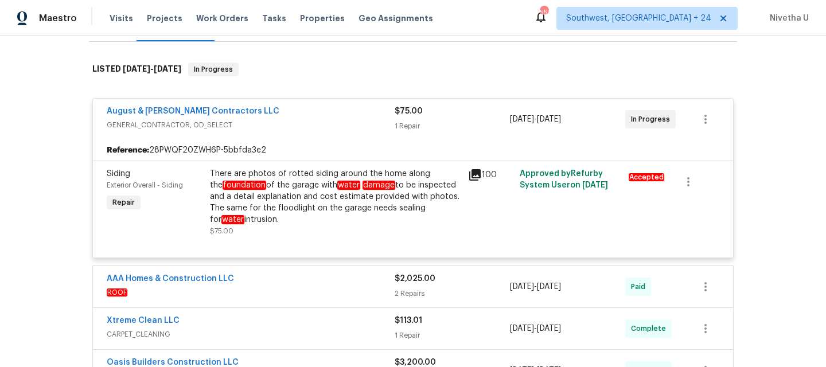
click at [293, 120] on span "GENERAL_CONTRACTOR, OD_SELECT" at bounding box center [251, 124] width 288 height 11
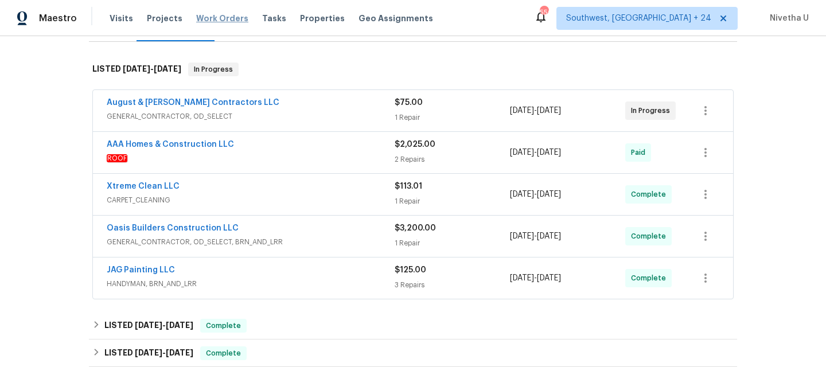
click at [213, 23] on span "Work Orders" at bounding box center [222, 18] width 52 height 11
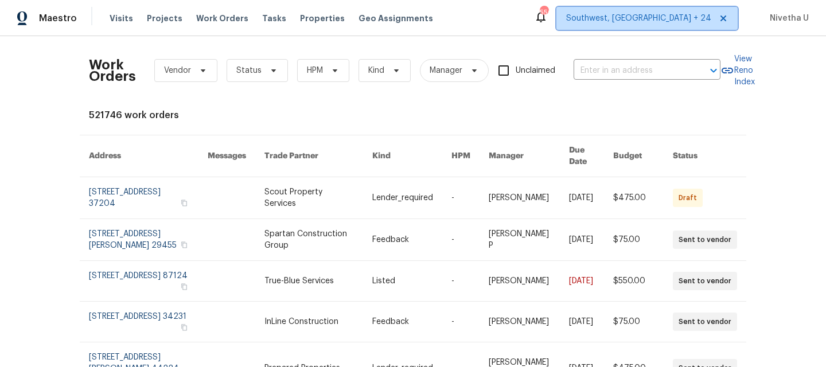
click at [684, 14] on span "Southwest, FL + 24" at bounding box center [638, 18] width 145 height 11
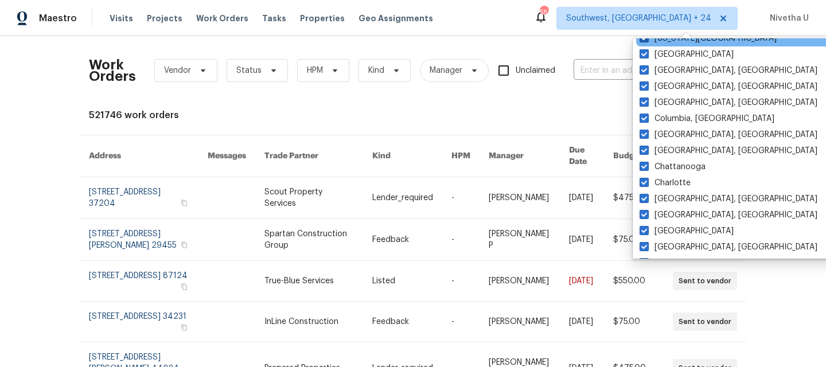
scroll to position [416, 0]
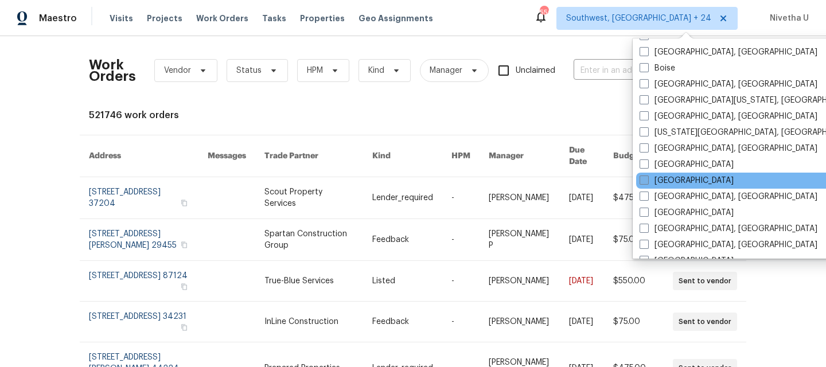
click at [655, 183] on label "Denver" at bounding box center [686, 180] width 94 height 11
click at [647, 182] on input "Denver" at bounding box center [642, 178] width 7 height 7
checkbox input "true"
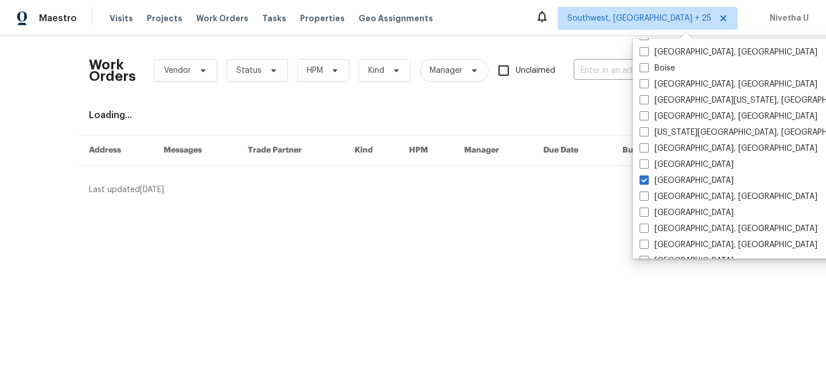
click at [595, 101] on div "Work Orders Vendor Status HPM Kind Manager Unclaimed ​ View Reno Index Loading.…" at bounding box center [413, 120] width 648 height 150
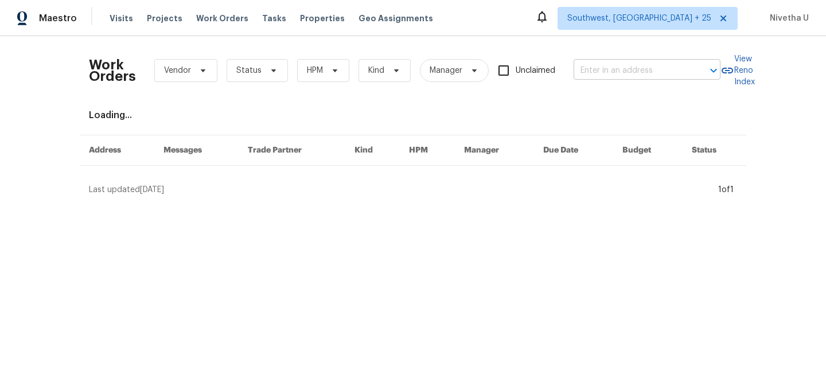
click at [582, 72] on input "text" at bounding box center [630, 71] width 115 height 18
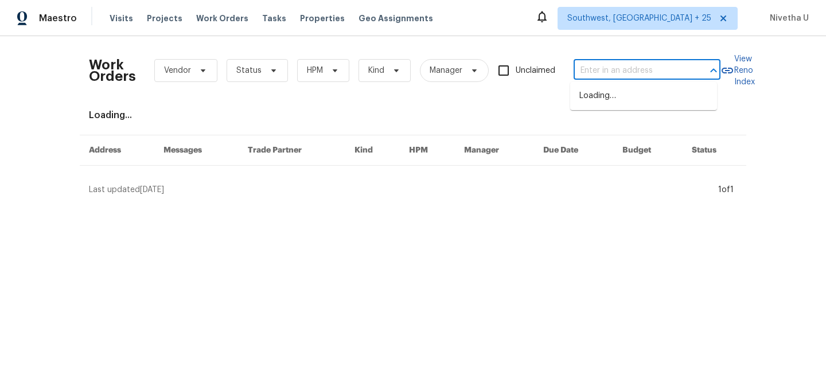
paste input "5670 S Lowell Blvd Littleton, CO 80123"
type input "5670 S Lowell Blvd Littleton, CO 80123"
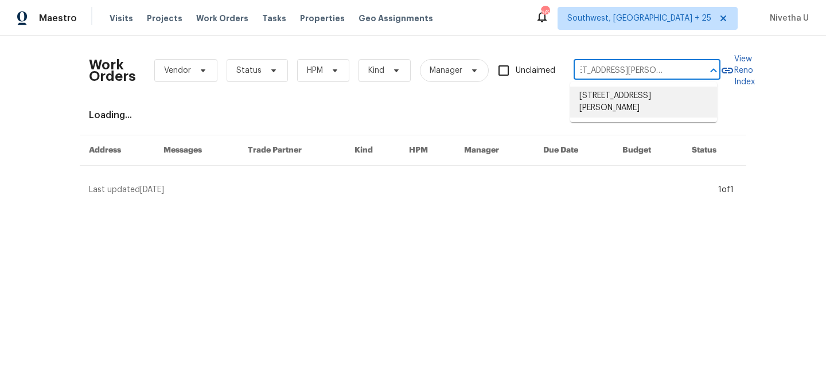
click at [603, 108] on li "5670 S Lowell Blvd, Littleton, CO 80123" at bounding box center [643, 102] width 147 height 31
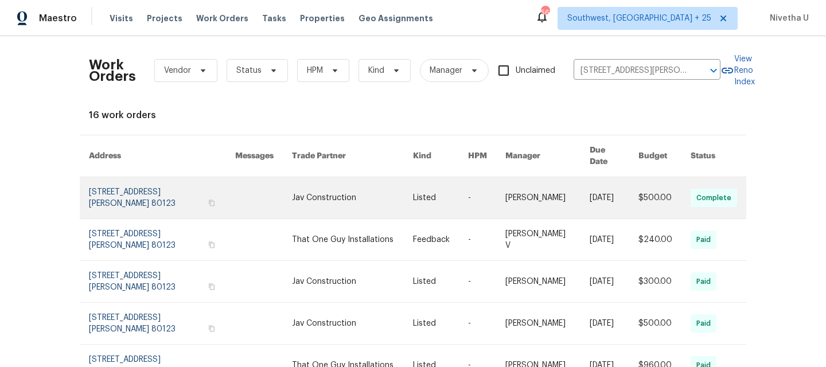
click at [115, 188] on link at bounding box center [162, 197] width 146 height 41
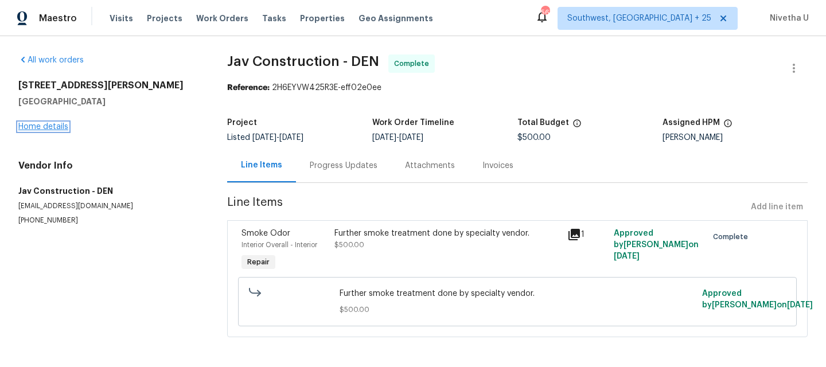
click at [37, 127] on link "Home details" at bounding box center [43, 127] width 50 height 8
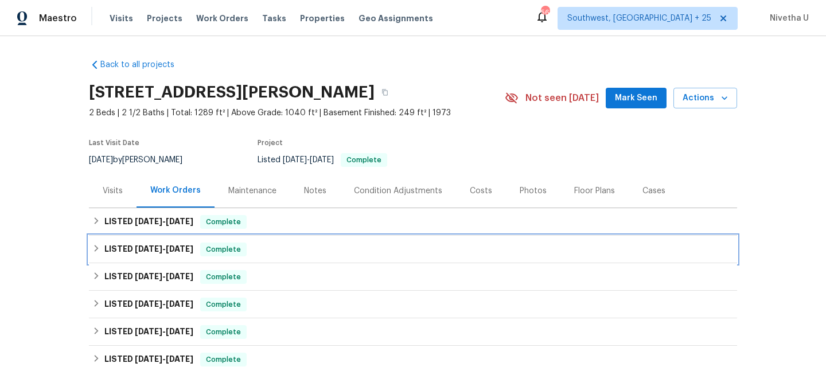
click at [283, 253] on div "LISTED 5/17/25 - 5/22/25 Complete" at bounding box center [412, 250] width 641 height 14
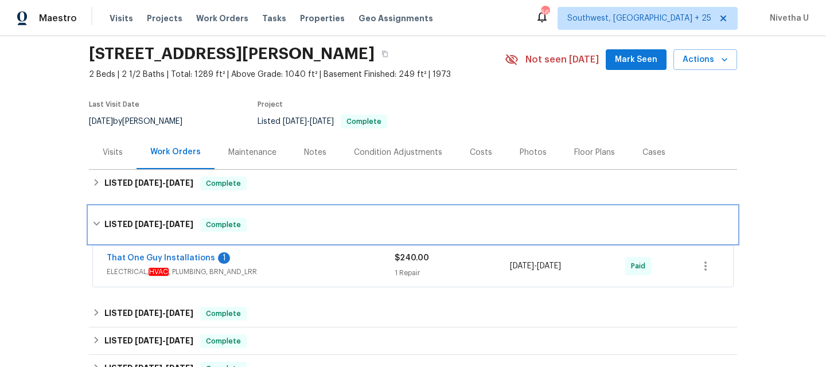
scroll to position [63, 0]
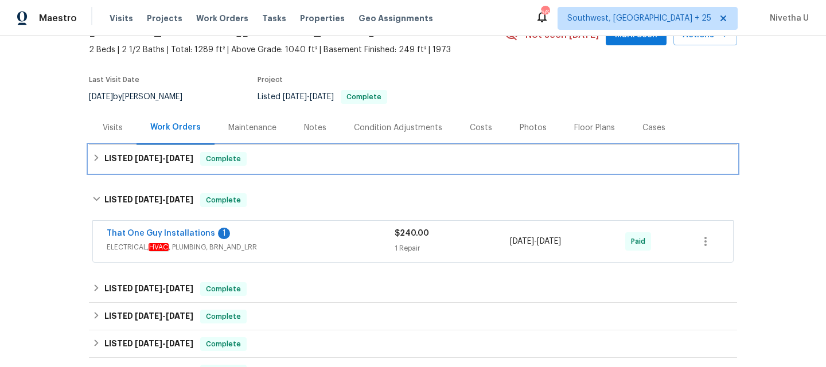
click at [259, 166] on div "LISTED 8/26/25 - 8/29/25 Complete" at bounding box center [413, 159] width 648 height 28
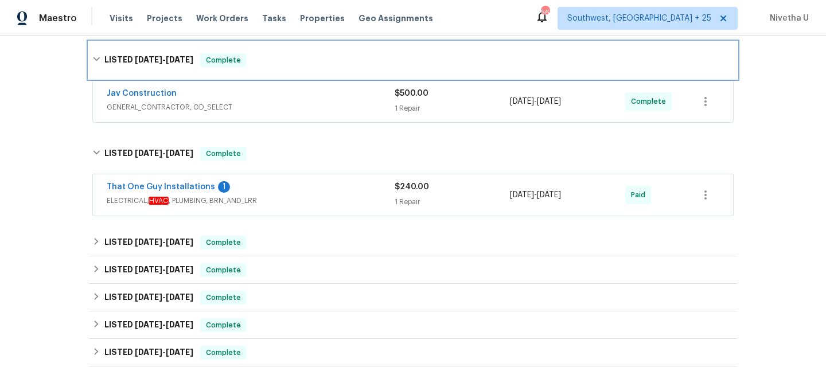
scroll to position [177, 0]
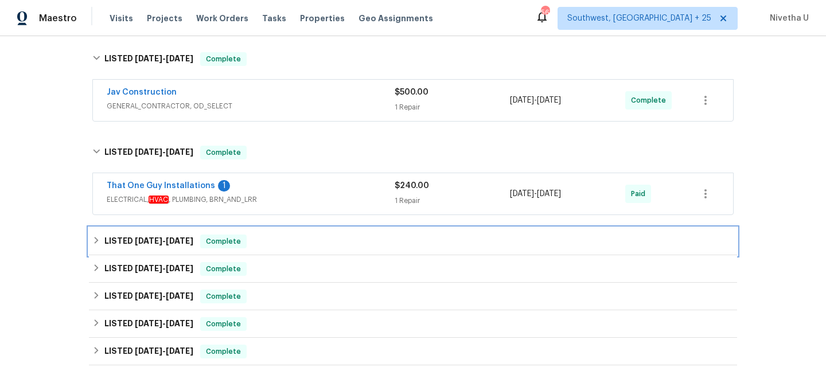
click at [256, 240] on div "LISTED 5/8/25 - 5/14/25 Complete" at bounding box center [412, 241] width 641 height 14
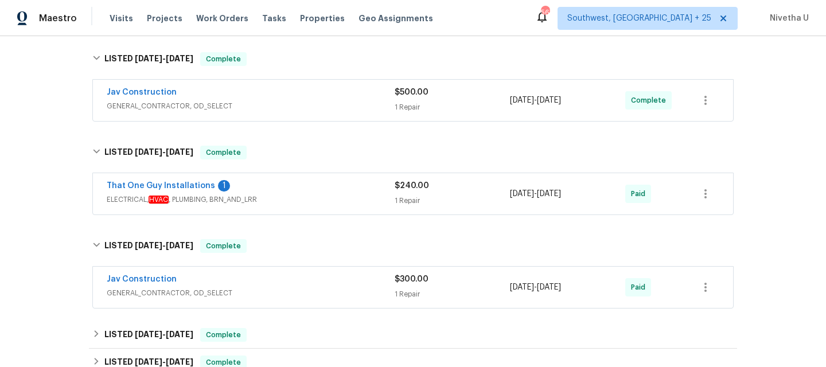
click at [279, 284] on div "Jav Construction" at bounding box center [251, 280] width 288 height 14
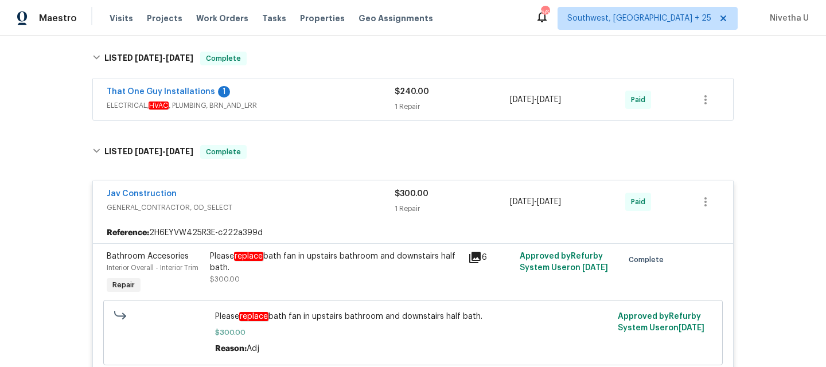
scroll to position [267, 0]
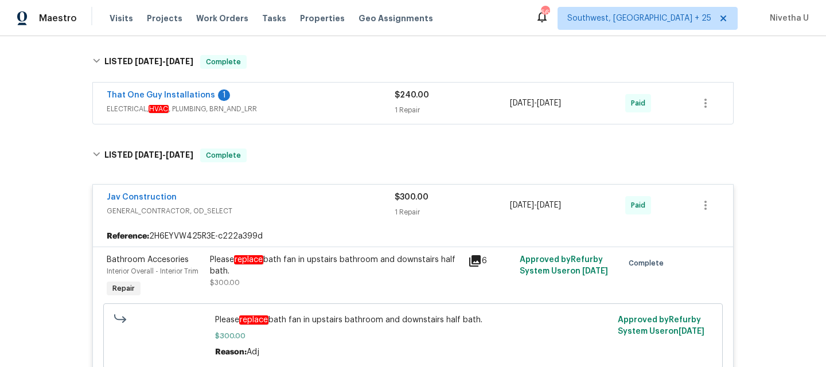
click at [265, 209] on span "GENERAL_CONTRACTOR, OD_SELECT" at bounding box center [251, 210] width 288 height 11
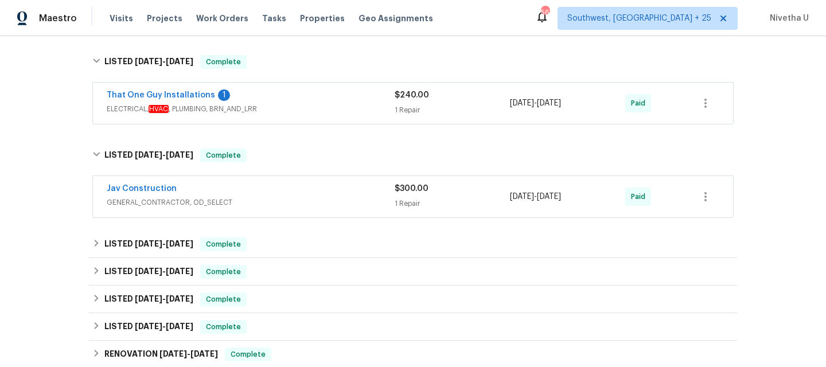
click at [265, 175] on div "Jav Construction GENERAL_CONTRACTOR, OD_SELECT $300.00 1 Repair 5/8/2025 - 5/14…" at bounding box center [412, 196] width 641 height 42
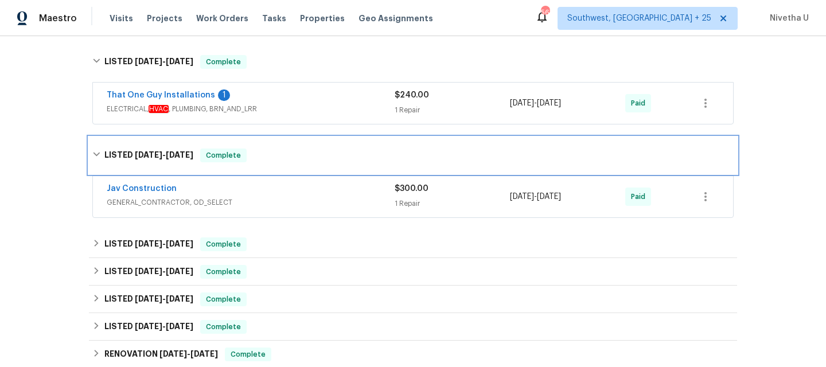
click at [264, 156] on div "LISTED 5/8/25 - 5/14/25 Complete" at bounding box center [412, 155] width 641 height 14
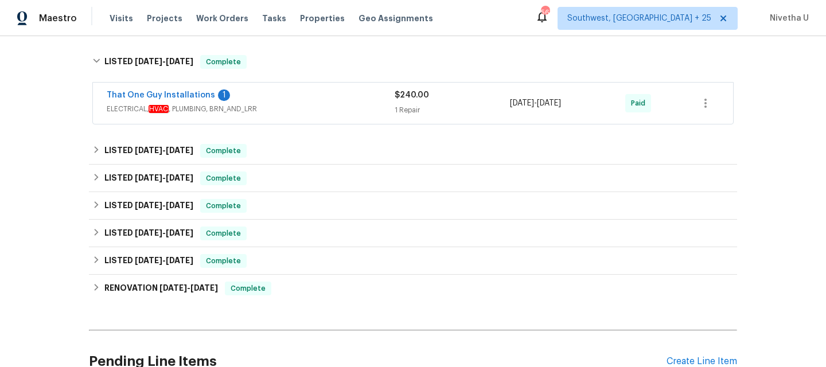
click at [286, 106] on span "ELECTRICAL, HVAC , PLUMBING, BRN_AND_LRR" at bounding box center [251, 108] width 288 height 11
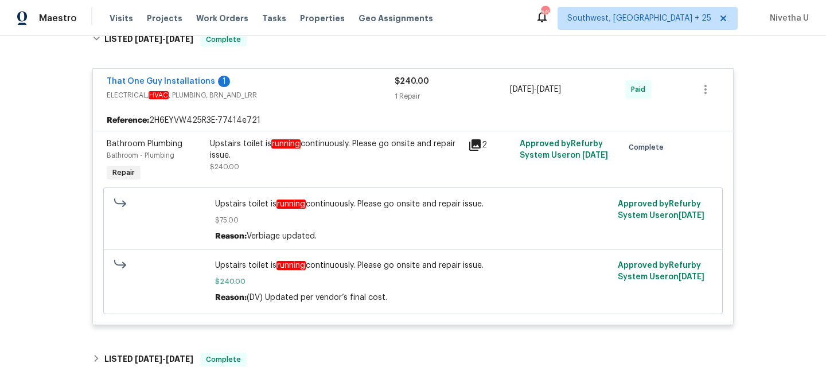
scroll to position [281, 0]
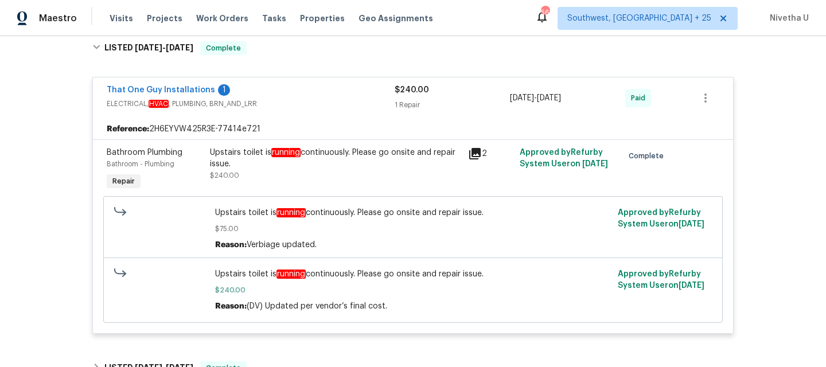
click at [334, 101] on span "ELECTRICAL, HVAC , PLUMBING, BRN_AND_LRR" at bounding box center [251, 103] width 288 height 11
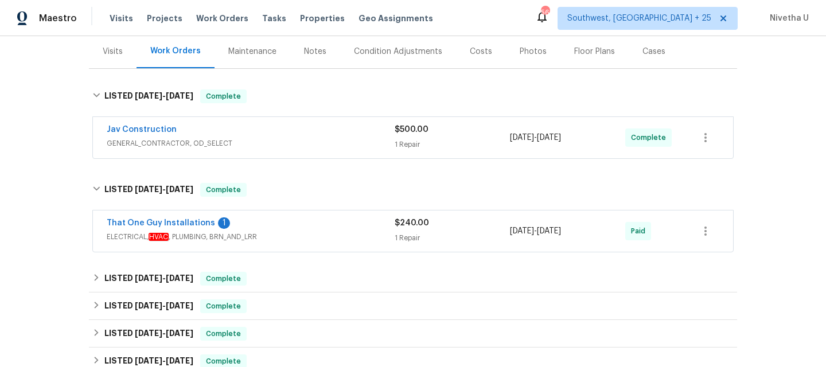
scroll to position [139, 0]
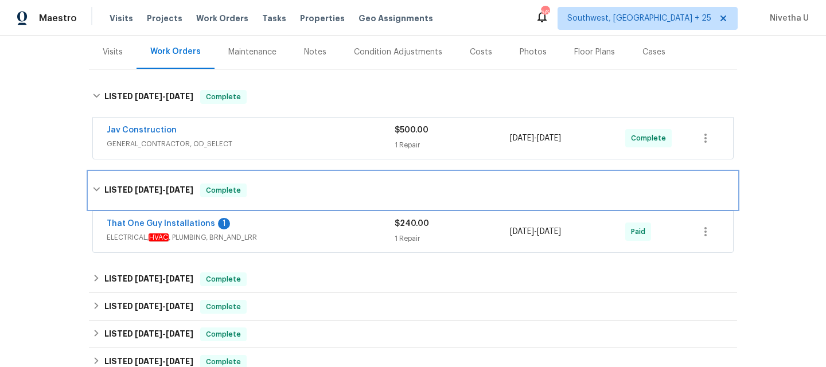
click at [276, 197] on div "LISTED 5/17/25 - 5/22/25 Complete" at bounding box center [413, 190] width 648 height 37
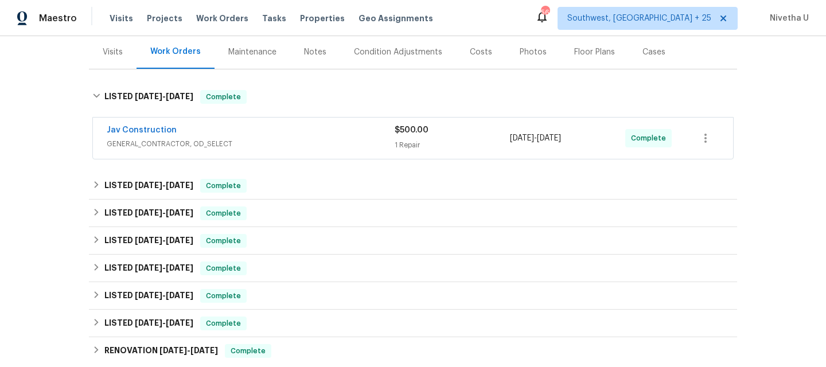
click at [272, 146] on span "GENERAL_CONTRACTOR, OD_SELECT" at bounding box center [251, 143] width 288 height 11
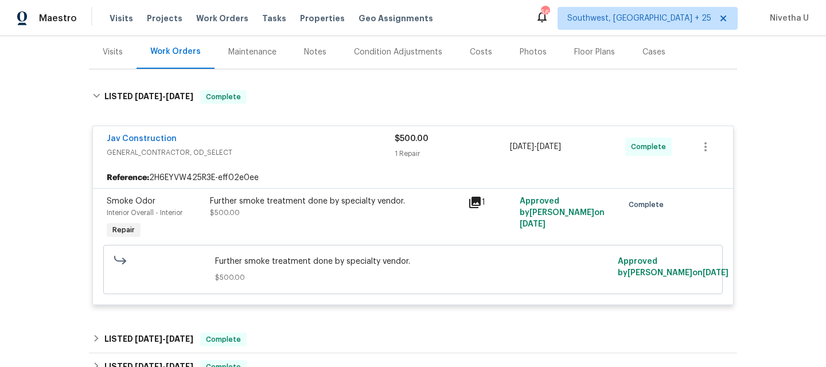
click at [362, 209] on div "Further smoke treatment done by specialty vendor. $500.00" at bounding box center [335, 207] width 251 height 23
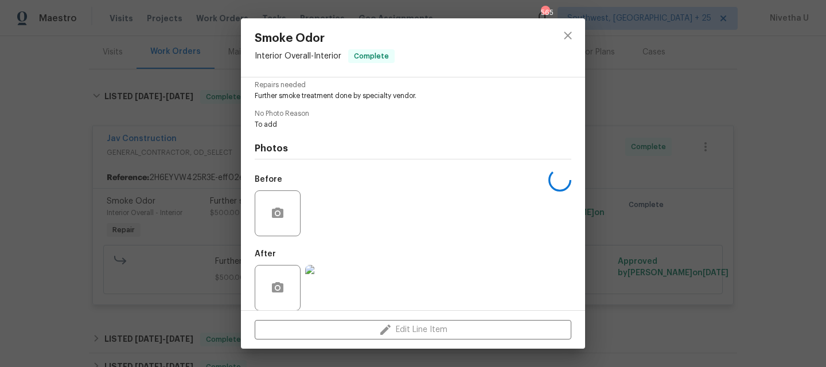
scroll to position [132, 0]
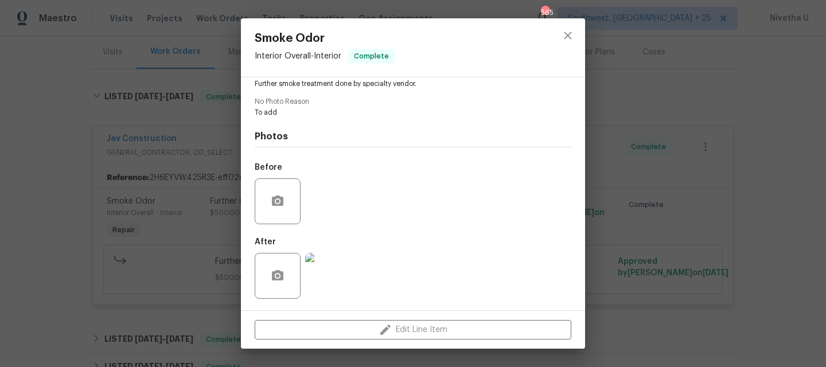
click at [329, 277] on img at bounding box center [328, 276] width 46 height 46
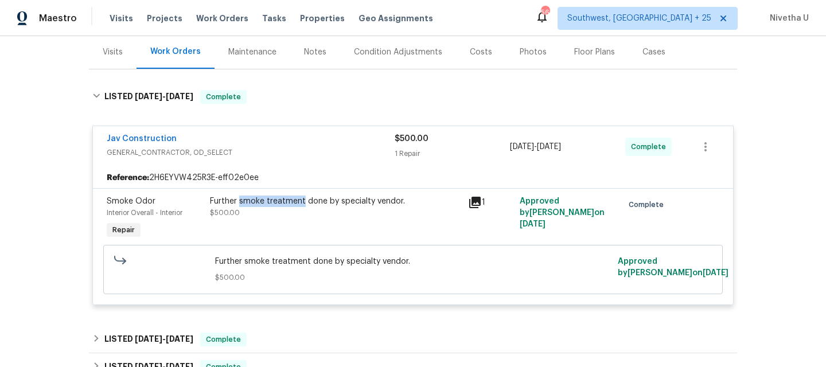
drag, startPoint x: 236, startPoint y: 201, endPoint x: 299, endPoint y: 205, distance: 63.2
click at [299, 205] on div "Further smoke treatment done by specialty vendor." at bounding box center [335, 201] width 251 height 11
copy div "smoke treatment"
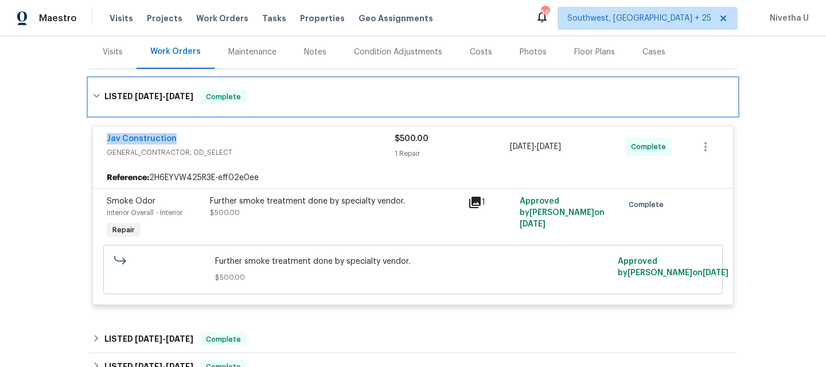
click at [326, 95] on div "LISTED 8/26/25 - 8/29/25 Complete" at bounding box center [412, 97] width 641 height 14
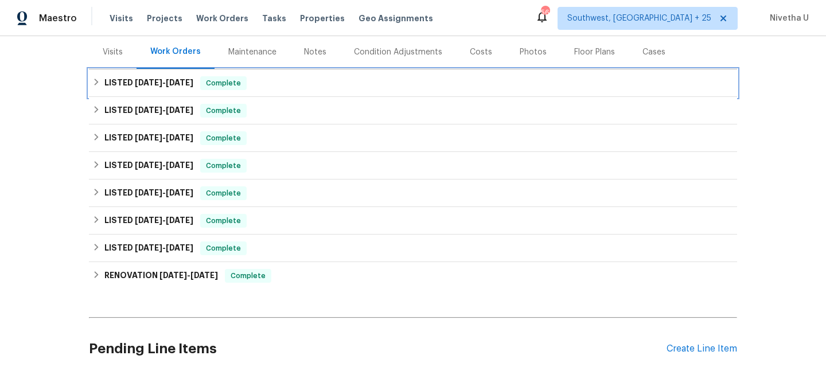
click at [253, 84] on div "LISTED 8/26/25 - 8/29/25 Complete" at bounding box center [412, 83] width 641 height 14
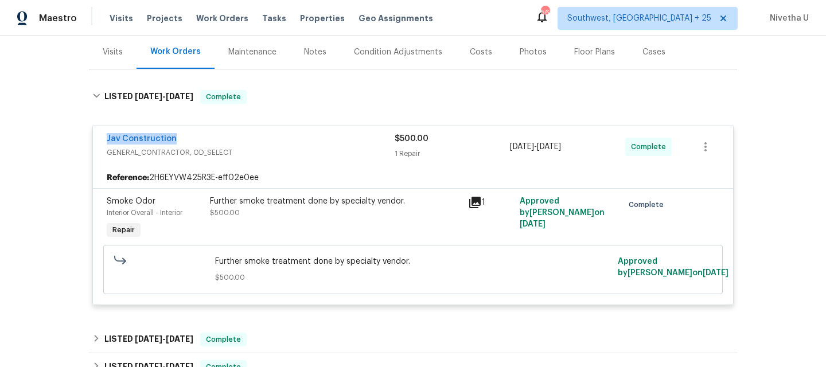
click at [187, 138] on div "Jav Construction" at bounding box center [251, 140] width 288 height 14
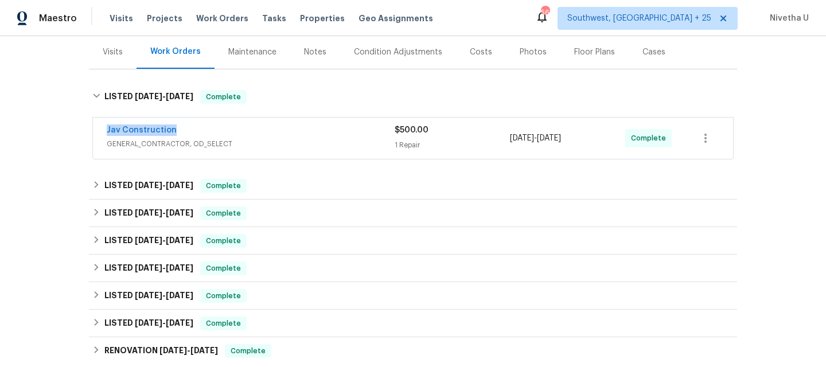
drag, startPoint x: 182, startPoint y: 130, endPoint x: 94, endPoint y: 130, distance: 87.7
click at [94, 130] on div "Jav Construction GENERAL_CONTRACTOR, OD_SELECT $500.00 1 Repair 8/26/2025 - 8/2…" at bounding box center [413, 138] width 640 height 41
copy link "Jav Construction"
click at [299, 148] on span "GENERAL_CONTRACTOR, OD_SELECT" at bounding box center [251, 143] width 288 height 11
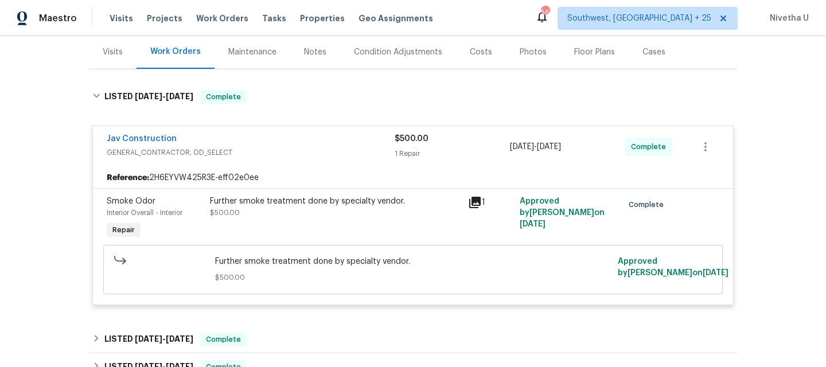
click at [249, 147] on span "GENERAL_CONTRACTOR, OD_SELECT" at bounding box center [251, 152] width 288 height 11
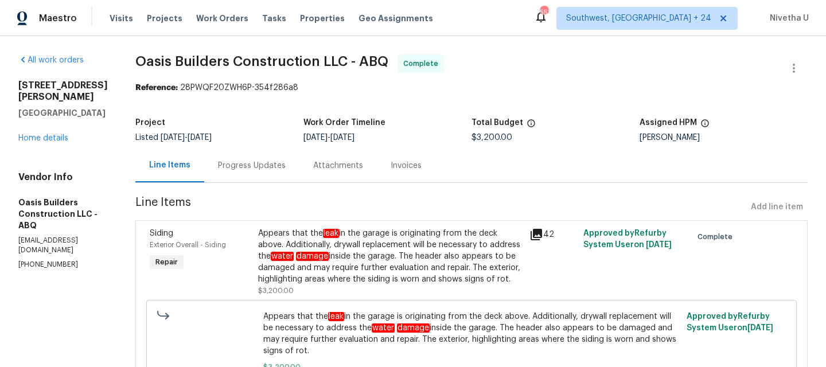
click at [257, 168] on div "Progress Updates" at bounding box center [252, 165] width 68 height 11
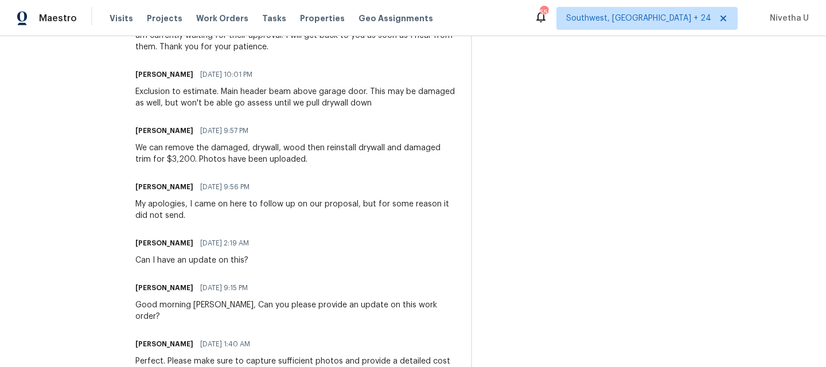
scroll to position [1215, 0]
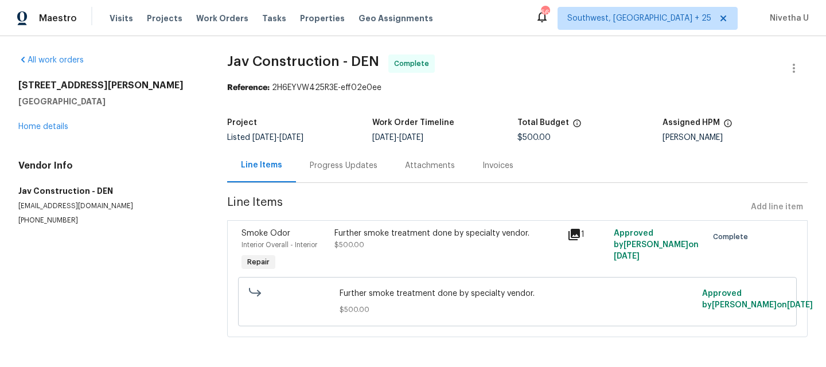
click at [340, 177] on div "Progress Updates" at bounding box center [343, 165] width 95 height 34
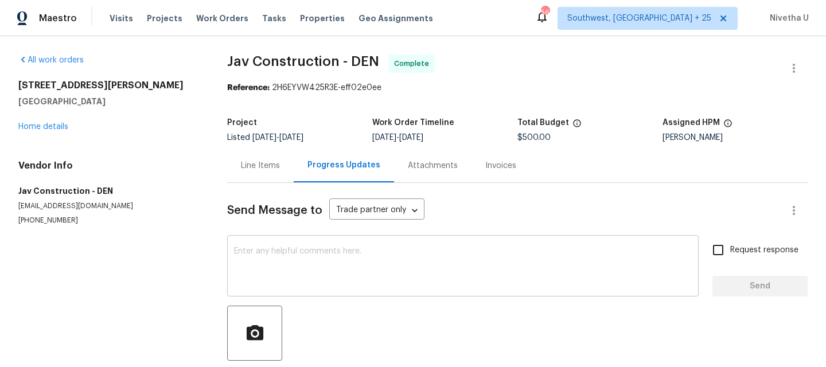
scroll to position [68, 0]
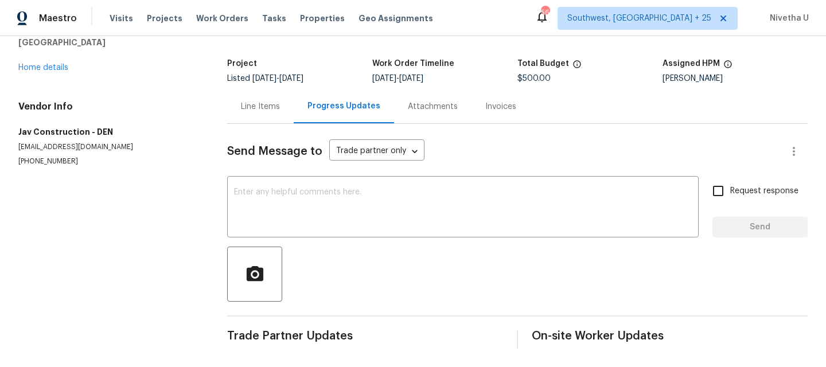
click at [268, 101] on div "Line Items" at bounding box center [260, 106] width 39 height 11
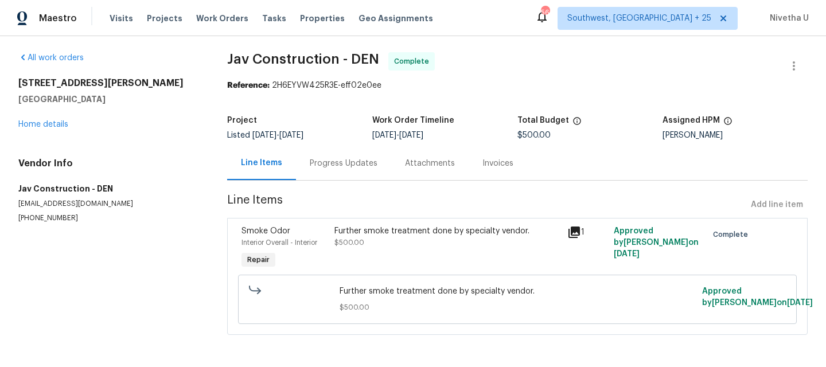
scroll to position [18, 0]
